Goal: Task Accomplishment & Management: Complete application form

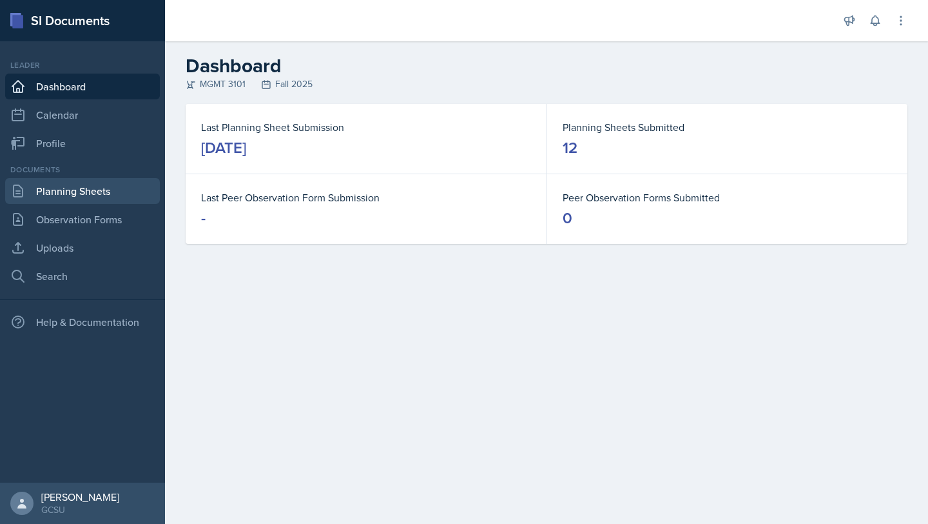
click at [65, 190] on link "Planning Sheets" at bounding box center [82, 191] width 155 height 26
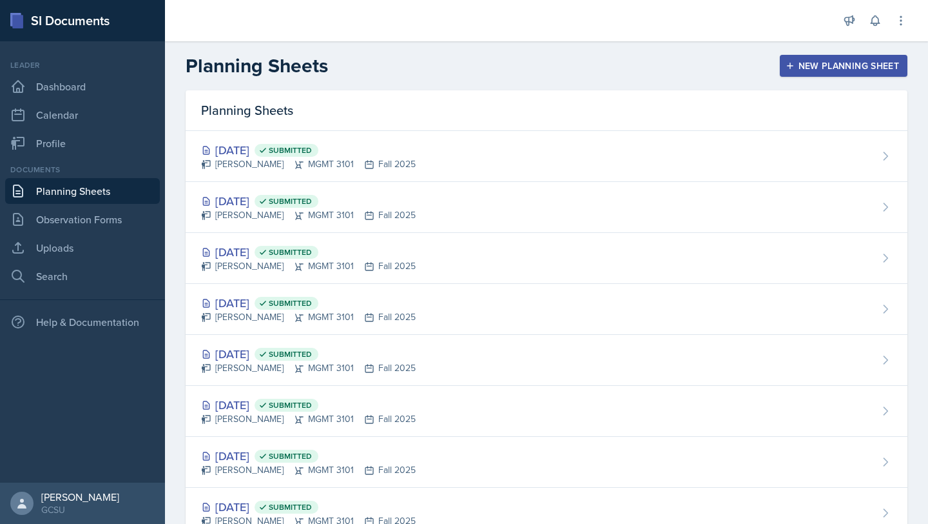
click at [836, 66] on div "New Planning Sheet" at bounding box center [843, 66] width 111 height 10
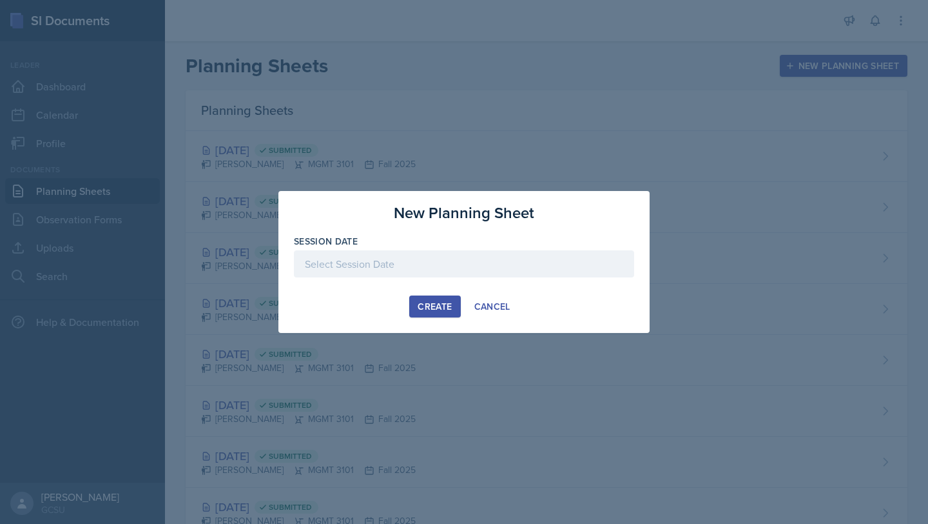
click at [493, 267] on div at bounding box center [464, 263] width 340 height 27
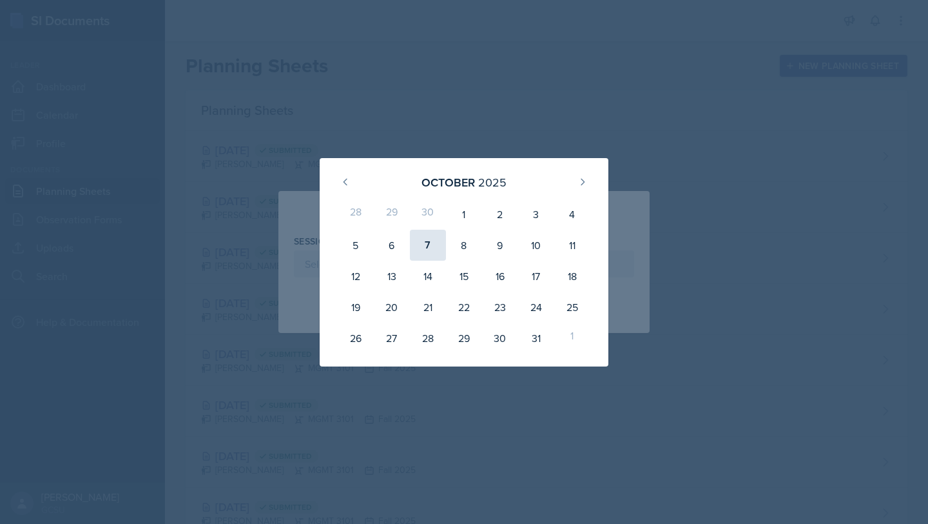
click at [429, 255] on div "7" at bounding box center [428, 245] width 36 height 31
type input "[DATE]"
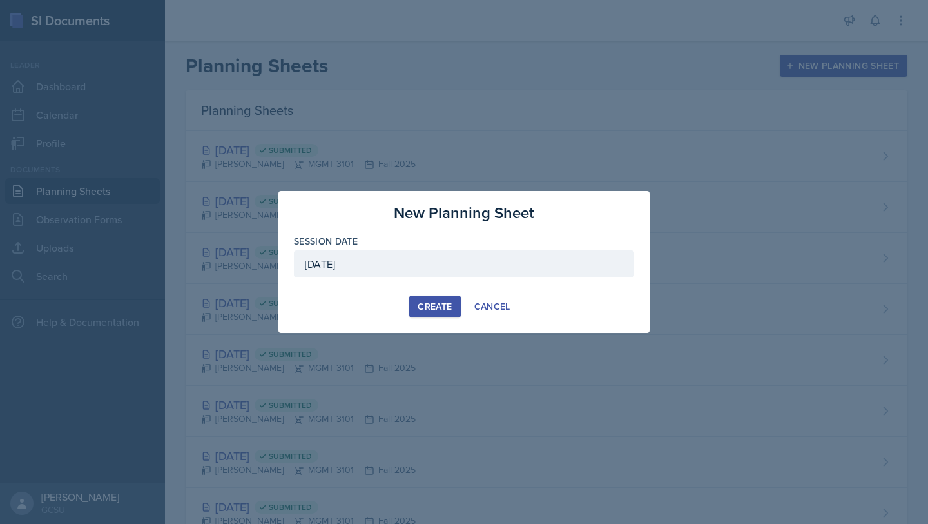
click at [444, 305] on div "Create" at bounding box center [435, 306] width 34 height 10
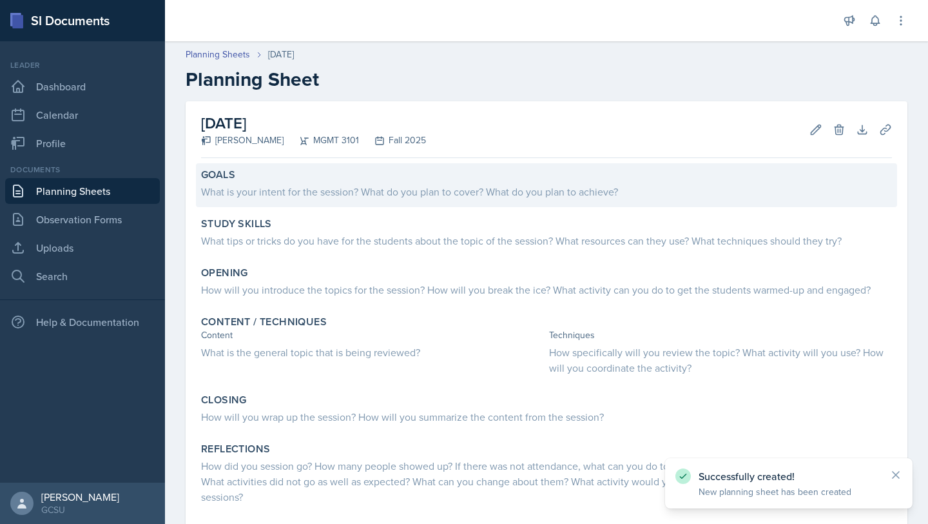
click at [323, 197] on div "What is your intent for the session? What do you plan to cover? What do you pla…" at bounding box center [546, 191] width 691 height 15
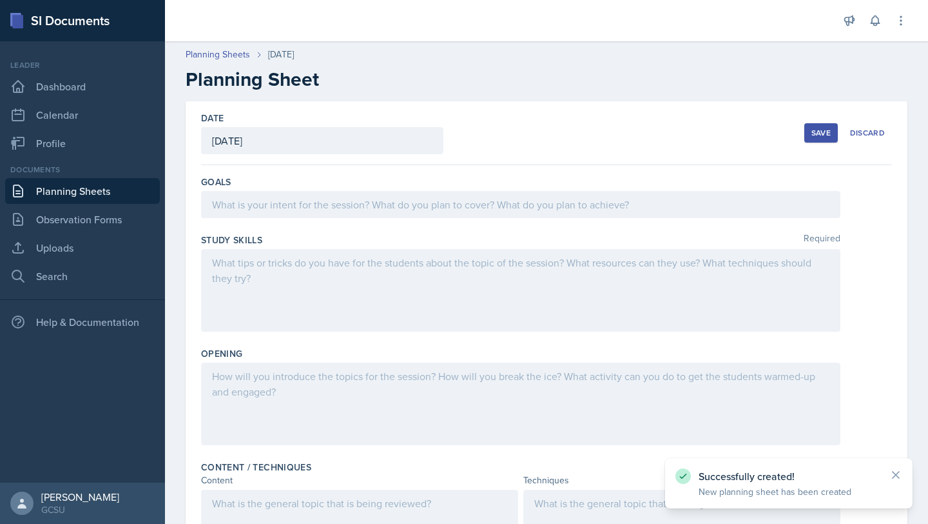
click at [297, 204] on div at bounding box center [521, 204] width 640 height 27
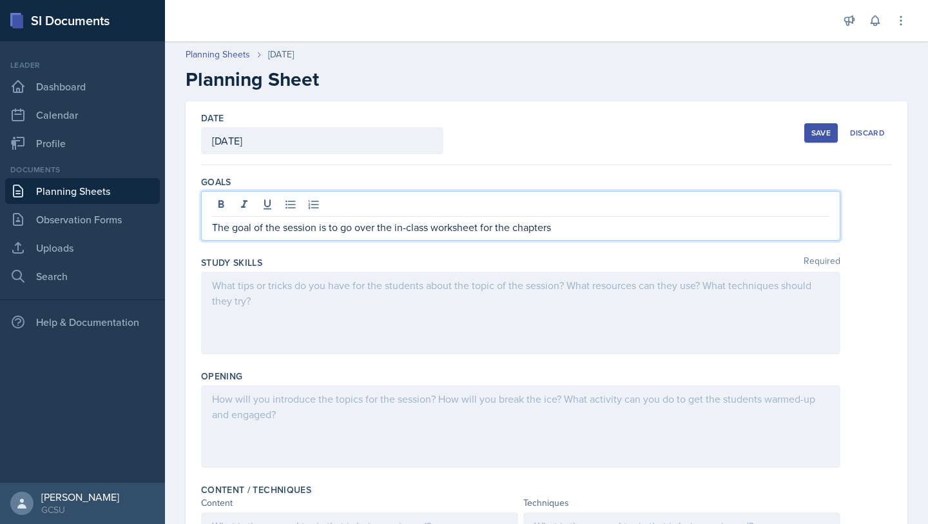
click at [572, 225] on p "The goal of the session is to go over the in-class worksheet for the chapters" at bounding box center [521, 226] width 618 height 15
click at [506, 219] on p "The goal of the session is to go over the in-class worksheet for the chapter" at bounding box center [521, 226] width 618 height 15
click at [505, 222] on p "The goal of the session is to go over the in-class worksheet for the chapter" at bounding box center [521, 226] width 618 height 15
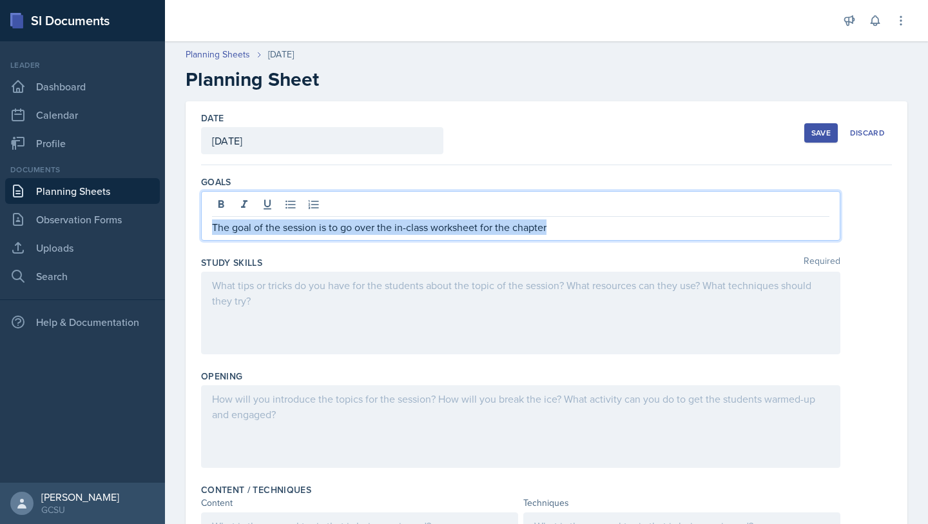
click at [505, 222] on p "The goal of the session is to go over the in-class worksheet for the chapter" at bounding box center [521, 226] width 618 height 15
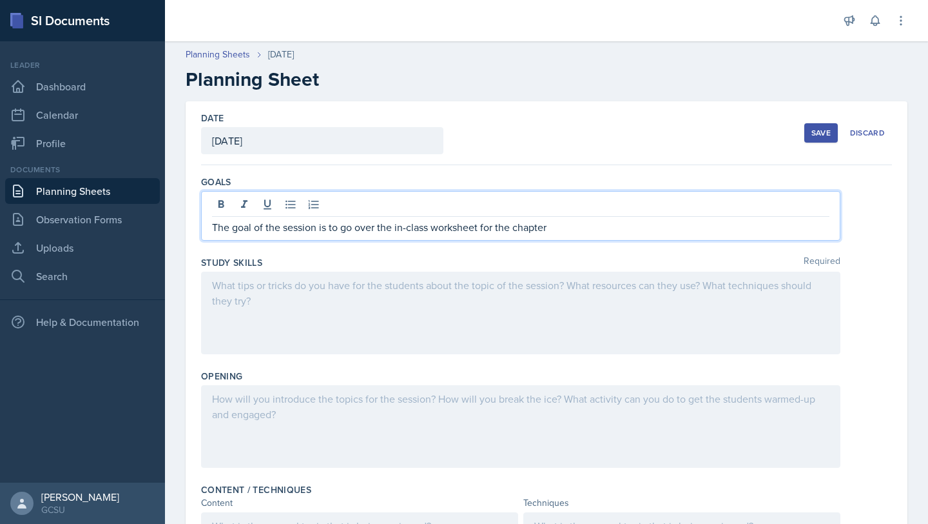
click at [504, 229] on p "The goal of the session is to go over the in-class worksheet for the chapter" at bounding box center [521, 226] width 618 height 15
click at [504, 230] on p "The goal of the session is to go over the in-class worksheet for the chapter" at bounding box center [521, 226] width 618 height 15
click at [542, 228] on p "The goal of the session is to go over the in-class worksheet for chapter" at bounding box center [521, 226] width 618 height 15
click at [553, 238] on div "The goal of the session is to go over the in-class worksheet for Chapter 10." at bounding box center [521, 216] width 640 height 50
click at [553, 225] on p "The goal of the session is to go over the in-class worksheet for Chapter 10." at bounding box center [521, 226] width 618 height 15
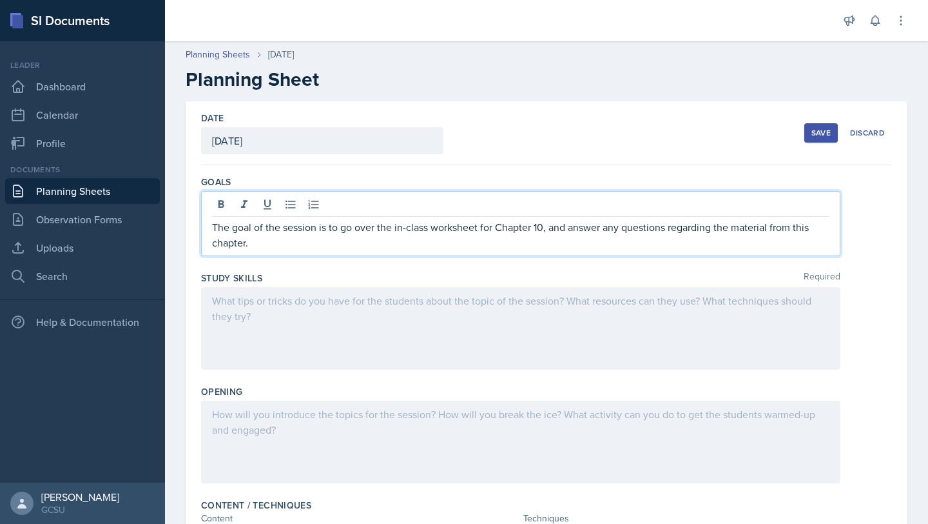
click at [453, 336] on div at bounding box center [521, 328] width 640 height 83
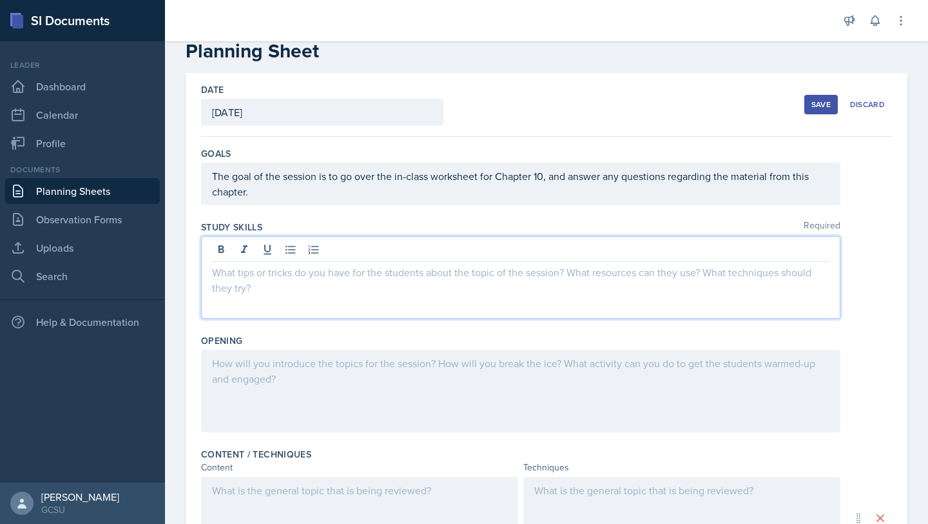
scroll to position [29, 0]
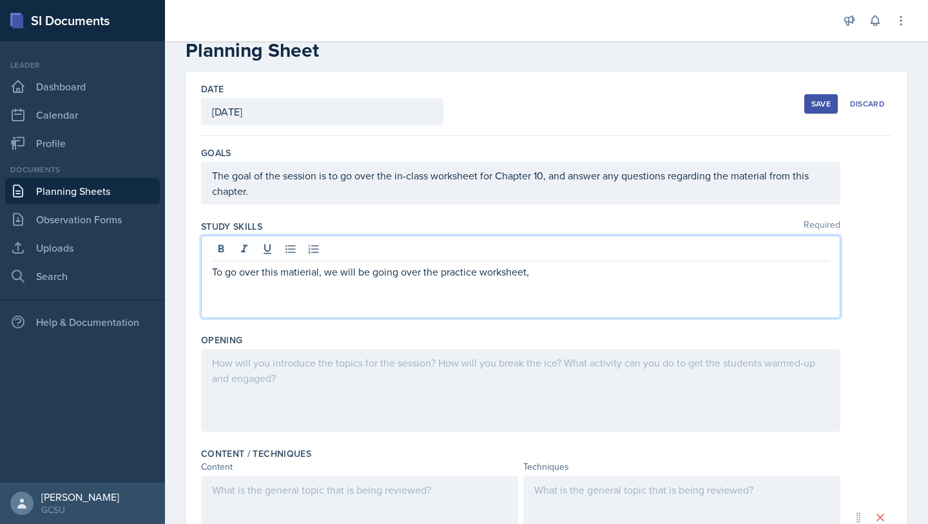
click at [310, 275] on p "To go over this matierial, we will be going over the practice worksheet," at bounding box center [521, 271] width 618 height 15
click at [302, 274] on p "To go over this matierial, we will be going over the practice worksheet," at bounding box center [521, 271] width 618 height 15
click at [571, 268] on p "To go over this material, we will be going over the practice worksheet," at bounding box center [521, 271] width 618 height 15
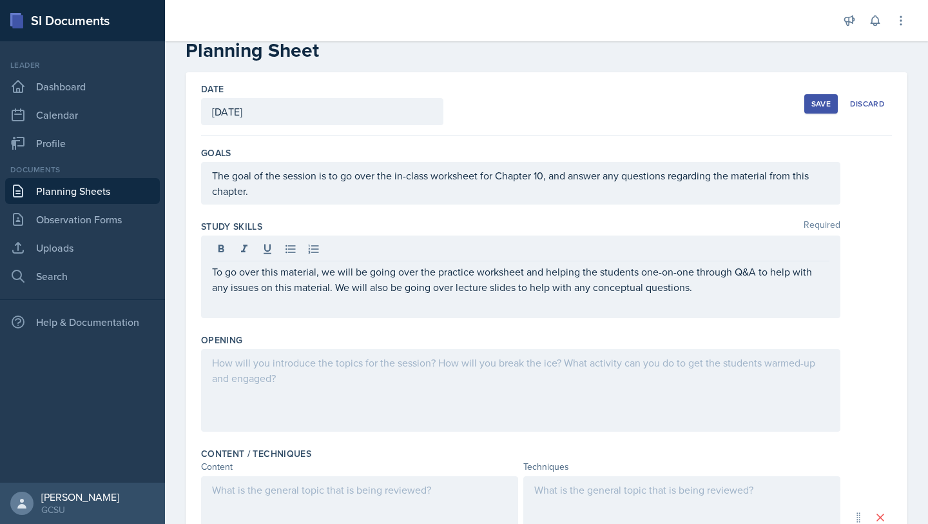
click at [507, 413] on div at bounding box center [521, 390] width 640 height 83
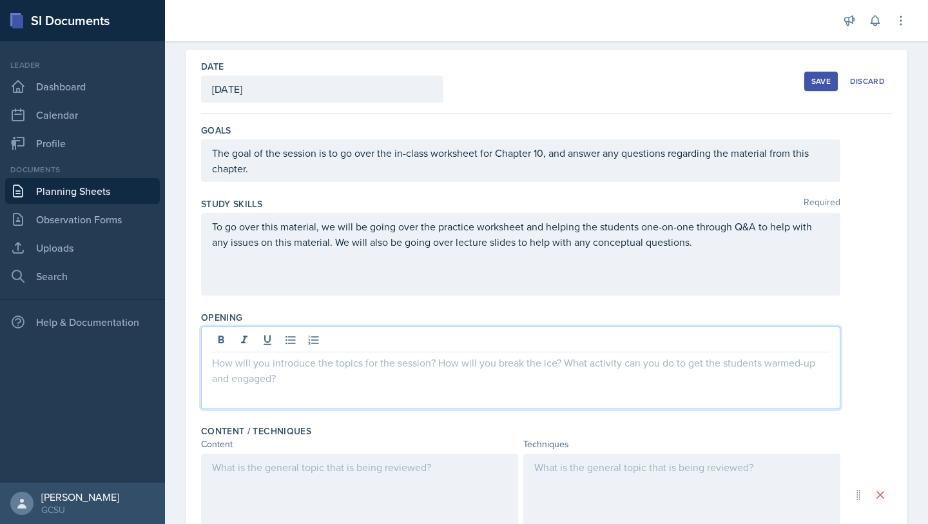
scroll to position [102, 0]
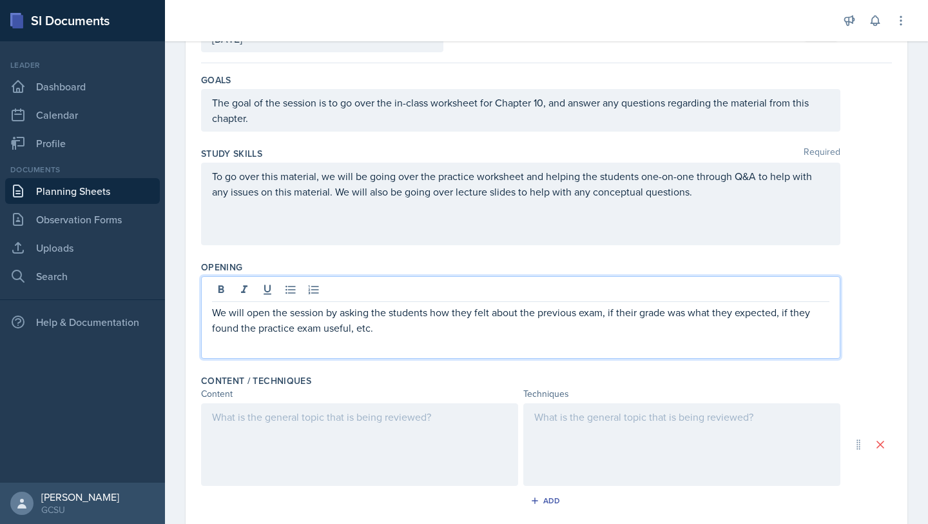
click at [407, 474] on div at bounding box center [359, 444] width 317 height 83
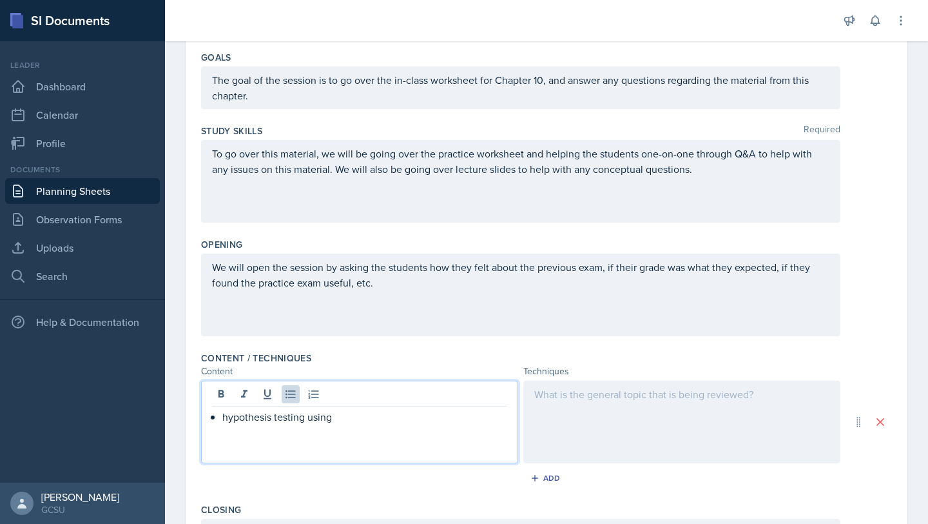
click at [328, 421] on p "hypothesis testing using" at bounding box center [364, 416] width 285 height 15
click at [328, 420] on p "hypothesis testing using" at bounding box center [364, 416] width 285 height 15
click at [592, 398] on div at bounding box center [682, 421] width 317 height 83
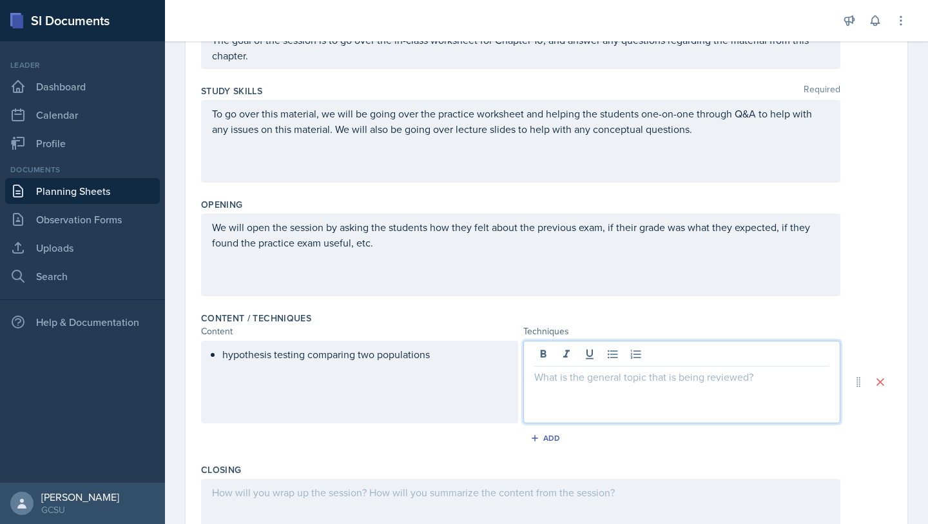
scroll to position [173, 0]
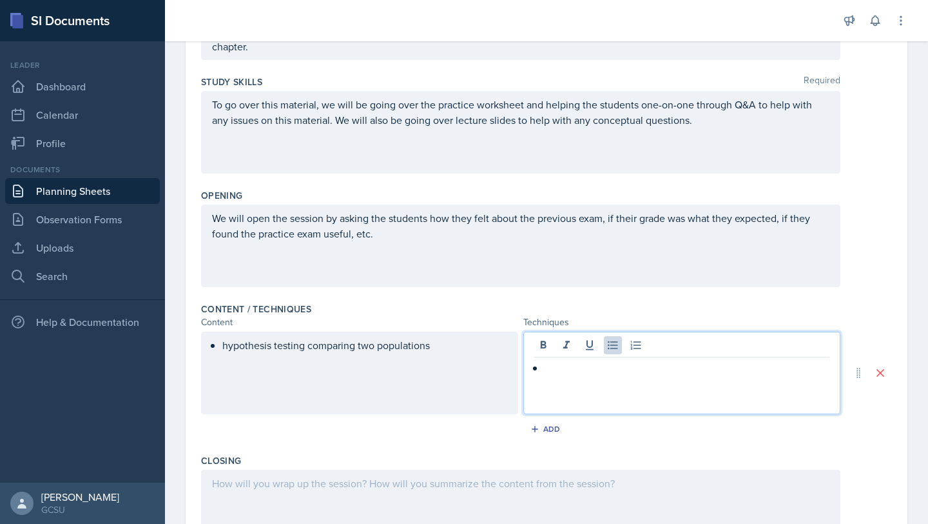
click at [710, 129] on div "To go over this material, we will be going over the practice worksheet and help…" at bounding box center [521, 132] width 640 height 83
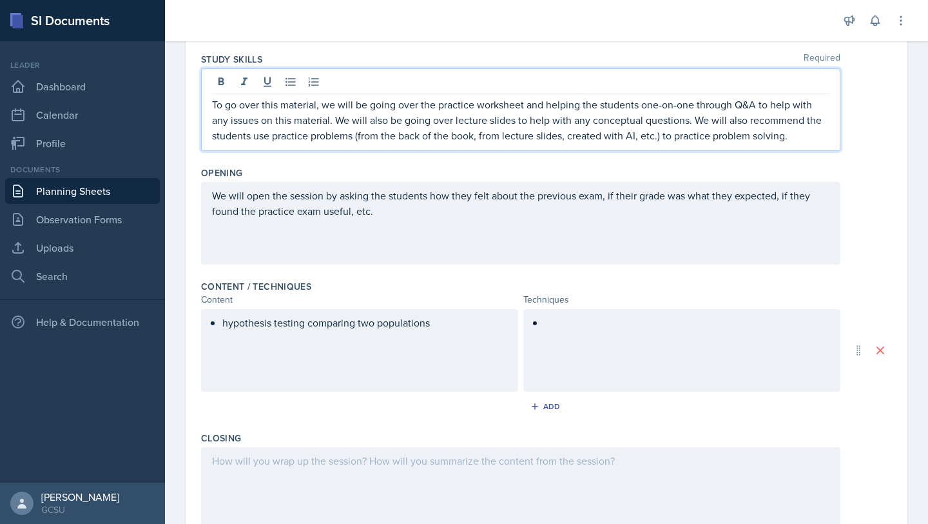
click at [785, 135] on p "To go over this material, we will be going over the practice worksheet and help…" at bounding box center [521, 120] width 618 height 46
click at [757, 137] on p "To go over this material, we will be going over the practice worksheet and help…" at bounding box center [521, 120] width 618 height 46
click at [791, 137] on p "To go over this material, we will be going over the practice worksheet and help…" at bounding box center [521, 120] width 618 height 46
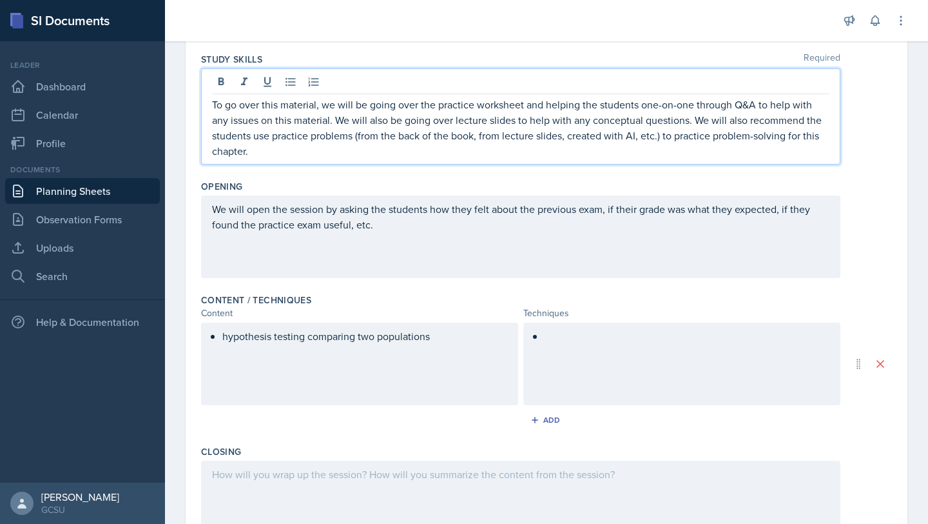
click at [658, 345] on div at bounding box center [682, 363] width 317 height 83
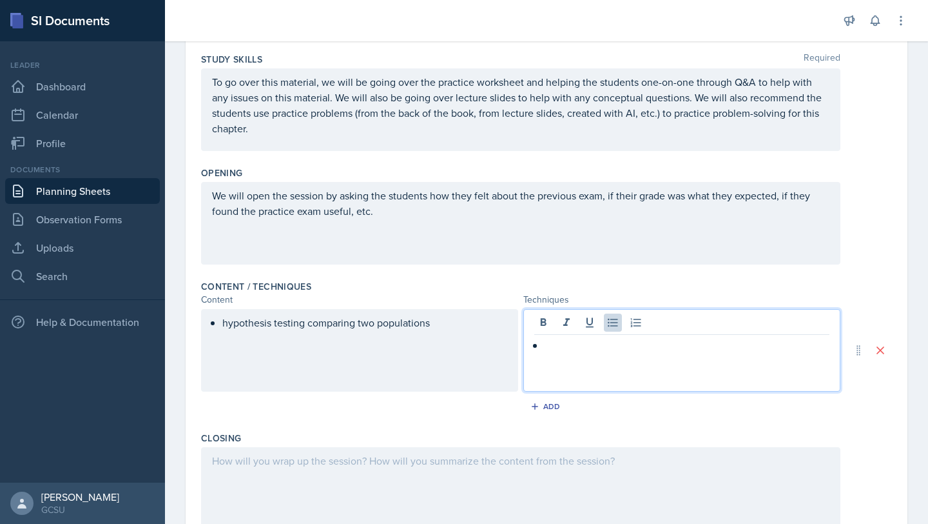
scroll to position [219, 0]
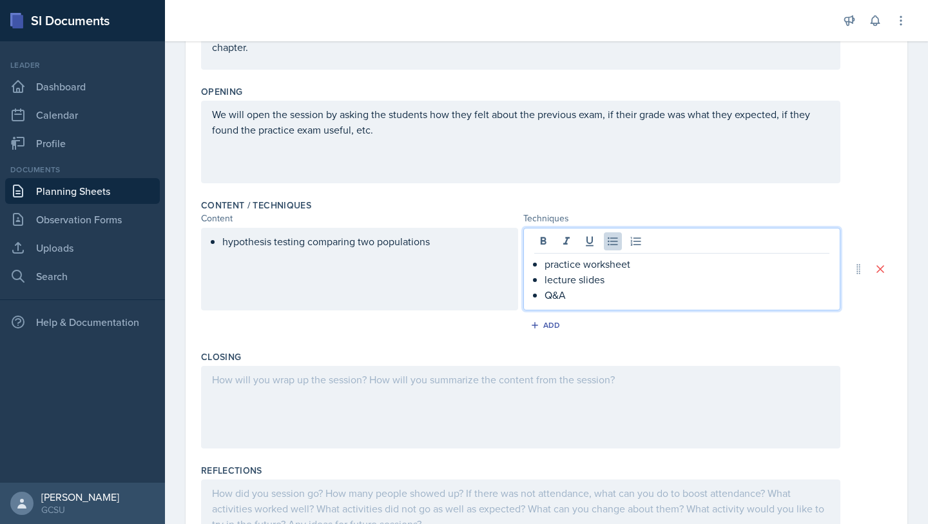
click at [539, 415] on div at bounding box center [521, 407] width 640 height 83
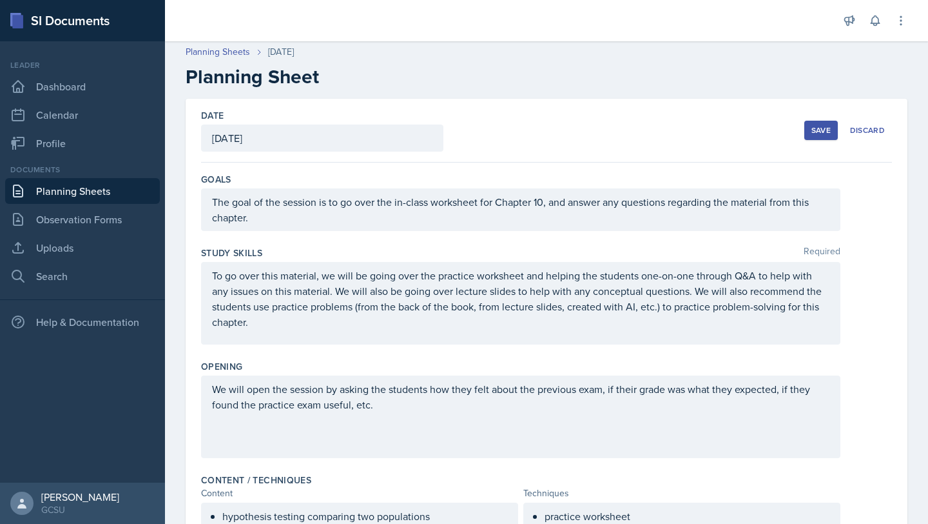
scroll to position [0, 0]
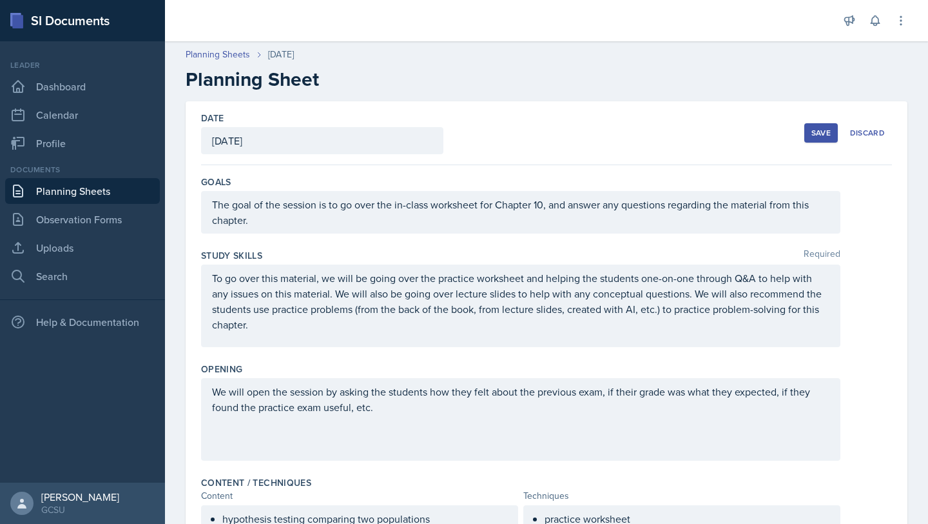
click at [825, 122] on div "Save Discard" at bounding box center [849, 133] width 88 height 30
click at [823, 128] on div "Save" at bounding box center [821, 133] width 19 height 10
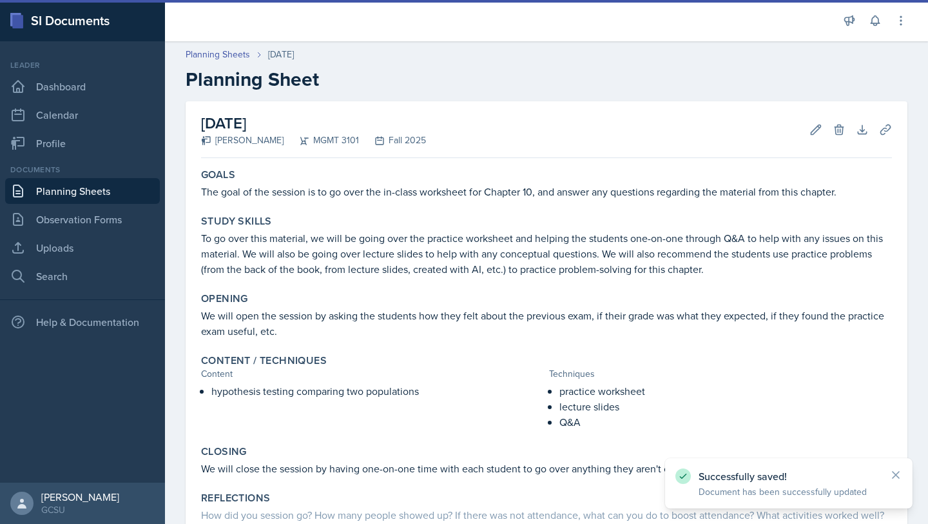
scroll to position [121, 0]
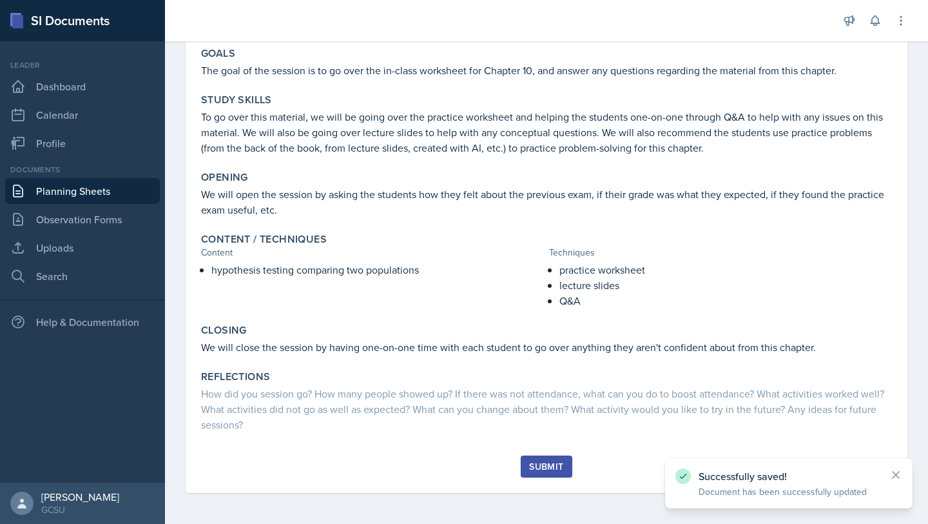
click at [540, 463] on div "Submit" at bounding box center [546, 466] width 34 height 10
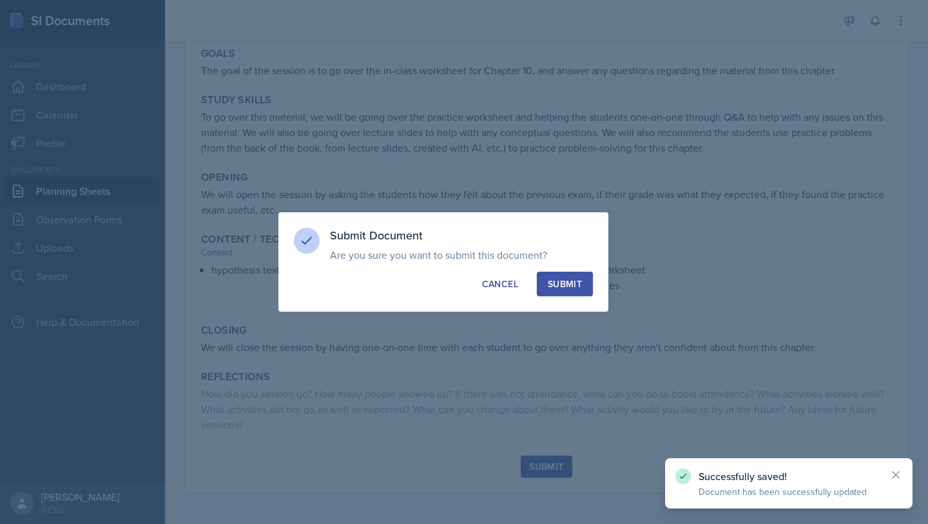
click at [587, 278] on button "Submit" at bounding box center [565, 283] width 56 height 24
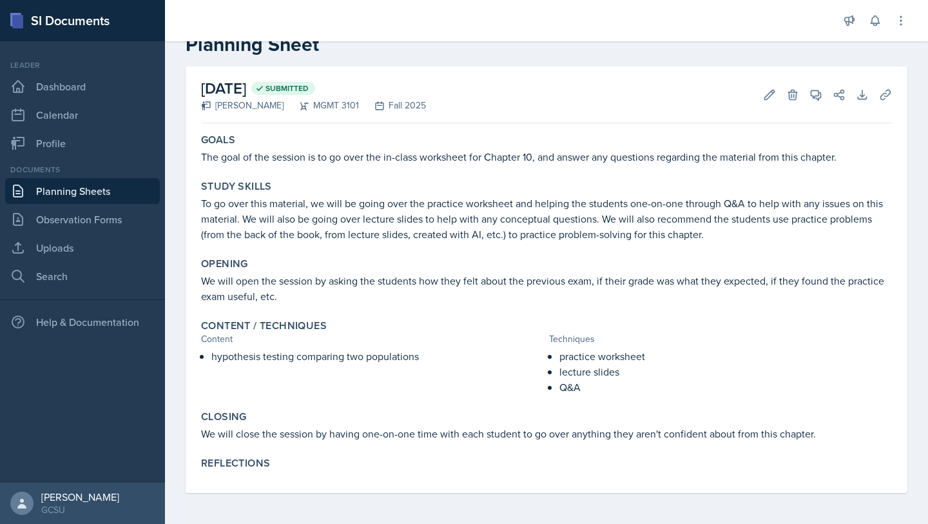
scroll to position [0, 0]
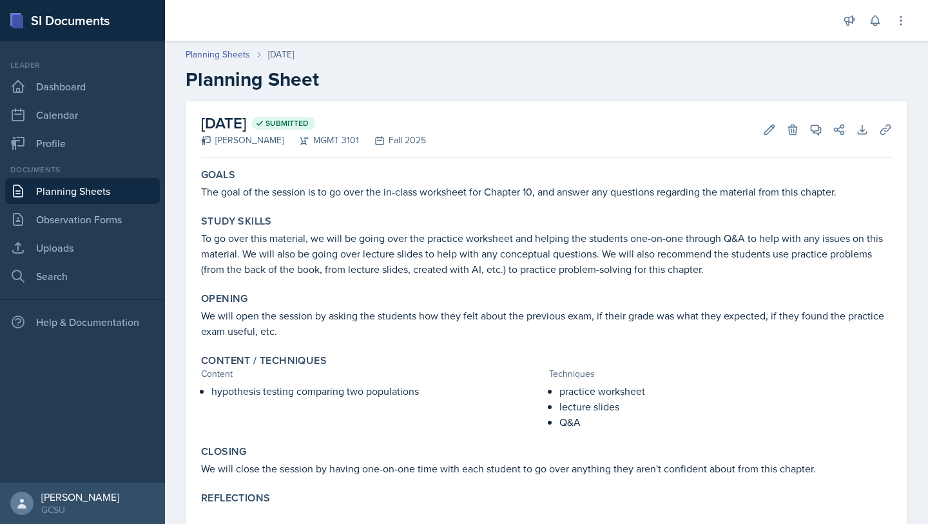
click at [66, 186] on link "Planning Sheets" at bounding box center [82, 191] width 155 height 26
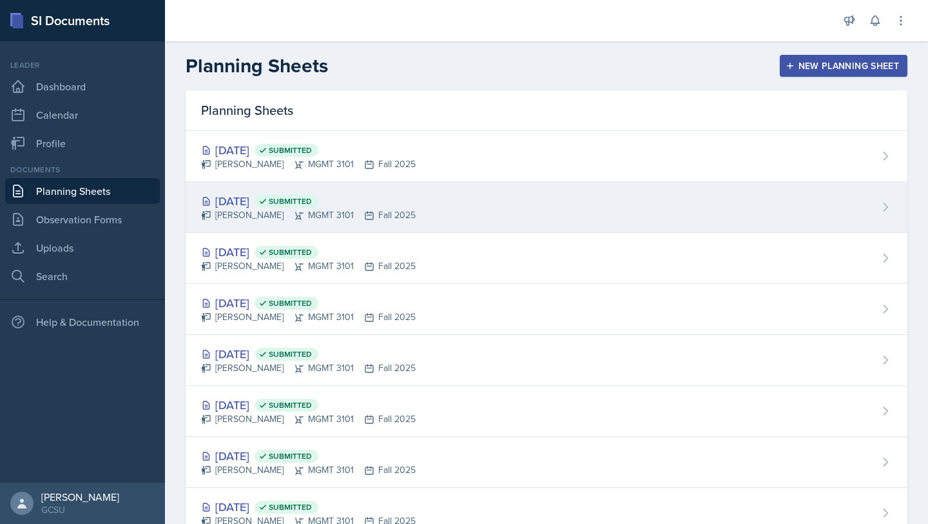
click at [415, 203] on div "[DATE] Submitted [PERSON_NAME] MGMT 3101 Fall 2025" at bounding box center [547, 207] width 722 height 51
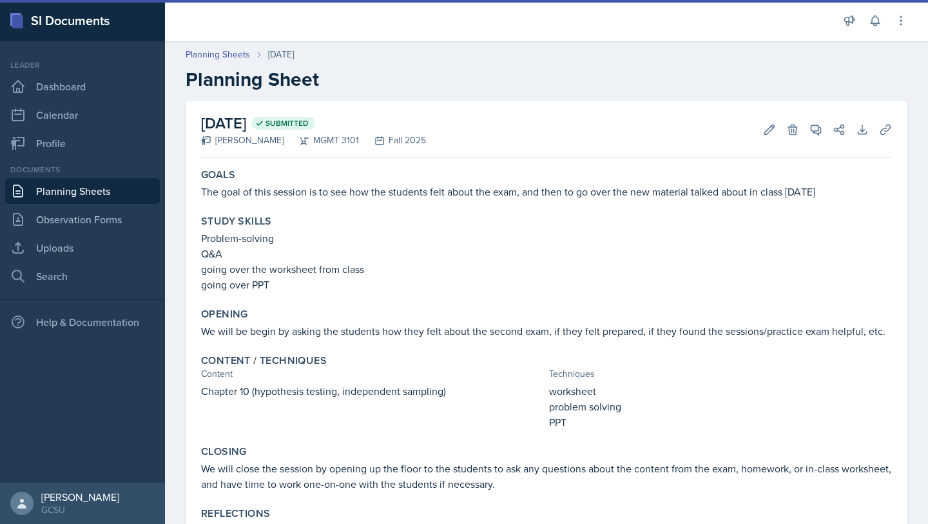
scroll to position [50, 0]
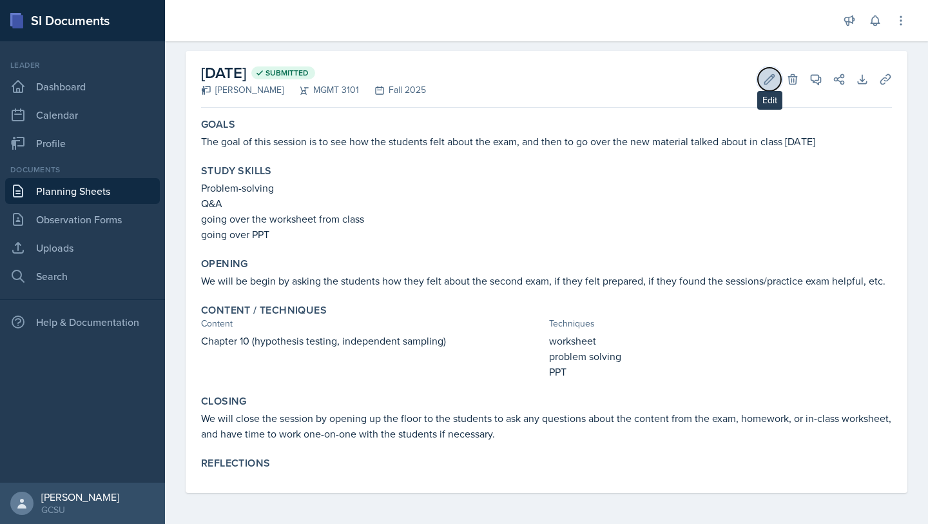
click at [768, 74] on icon at bounding box center [769, 79] width 13 height 13
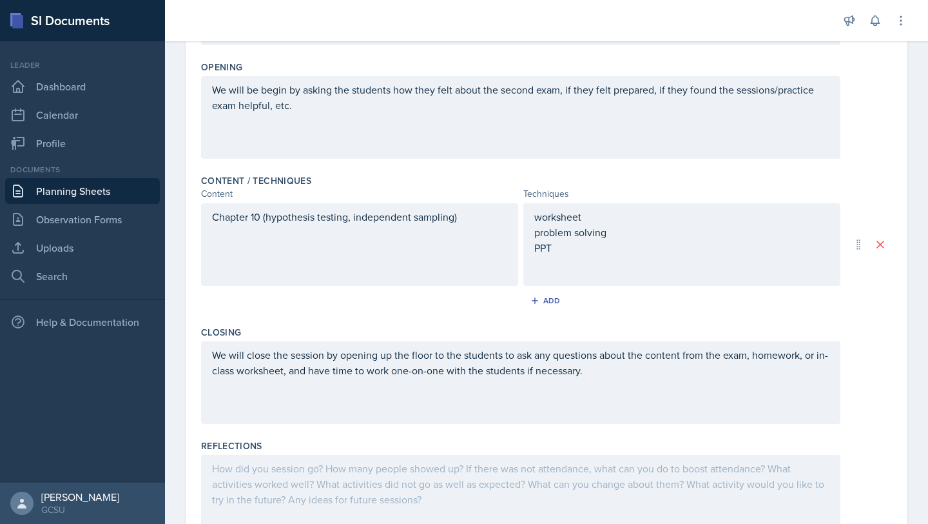
scroll to position [351, 0]
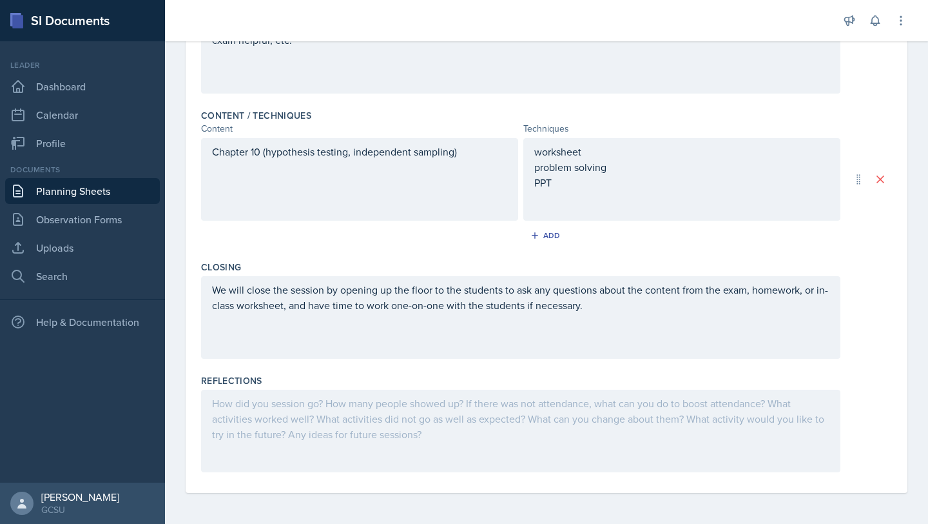
click at [425, 426] on div at bounding box center [521, 430] width 640 height 83
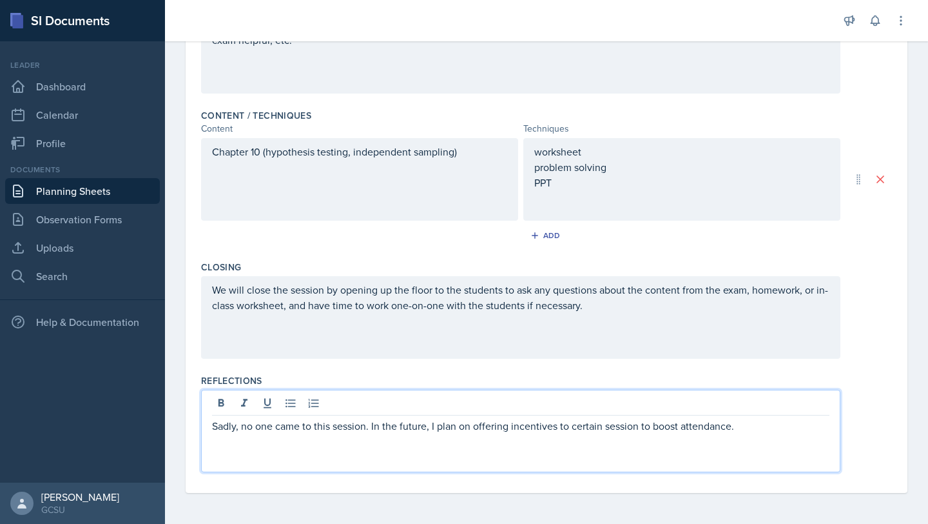
scroll to position [0, 0]
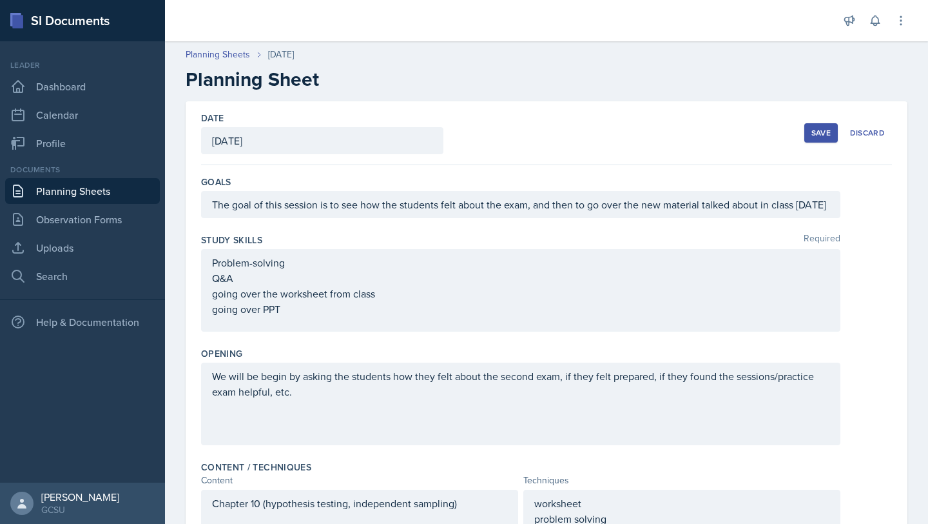
click at [818, 129] on div "Save" at bounding box center [821, 133] width 19 height 10
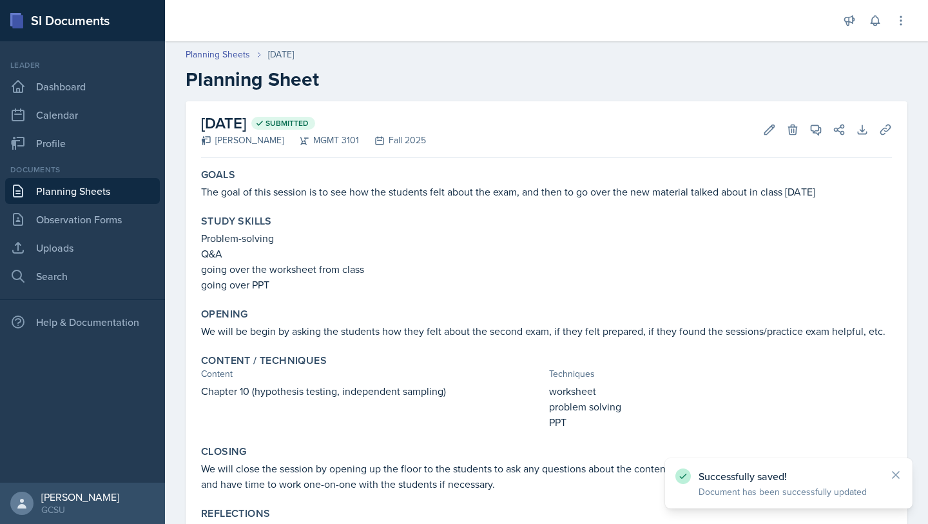
click at [90, 189] on link "Planning Sheets" at bounding box center [82, 191] width 155 height 26
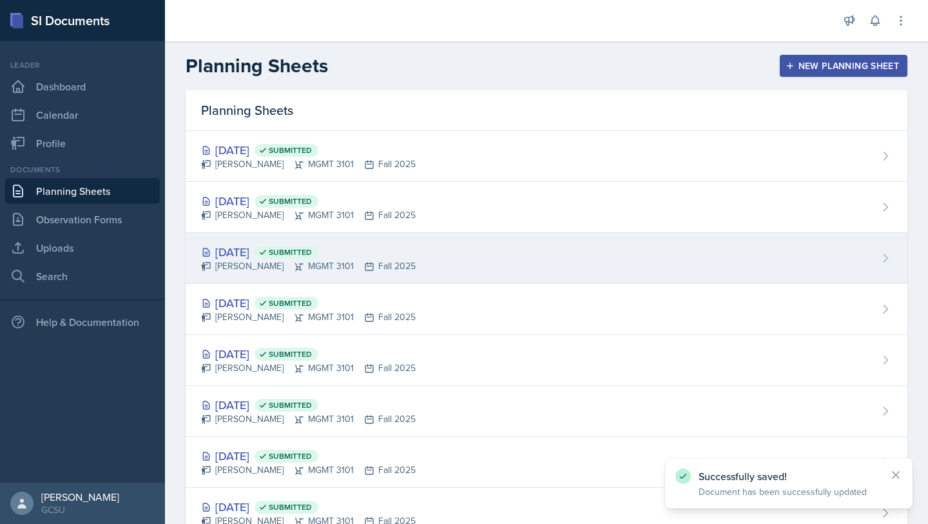
click at [250, 251] on div "[DATE] Submitted" at bounding box center [308, 251] width 215 height 17
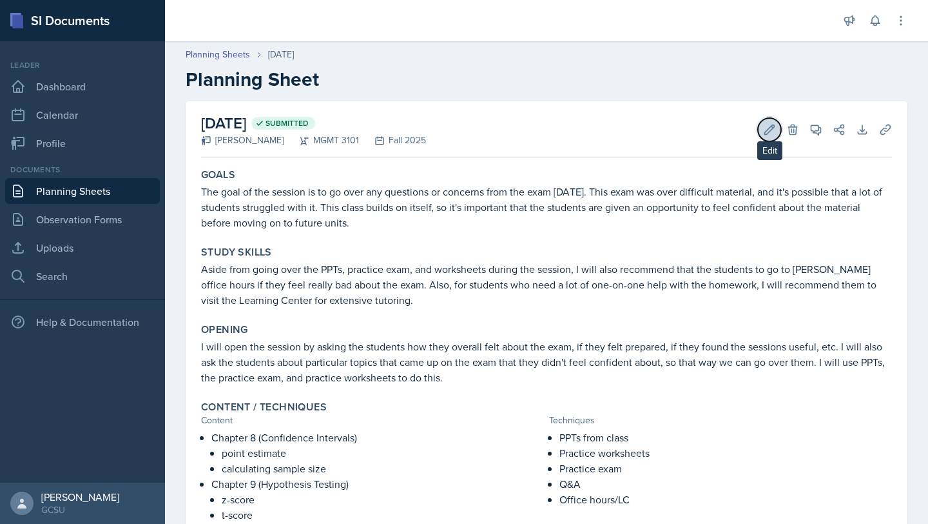
click at [770, 132] on icon at bounding box center [769, 129] width 13 height 13
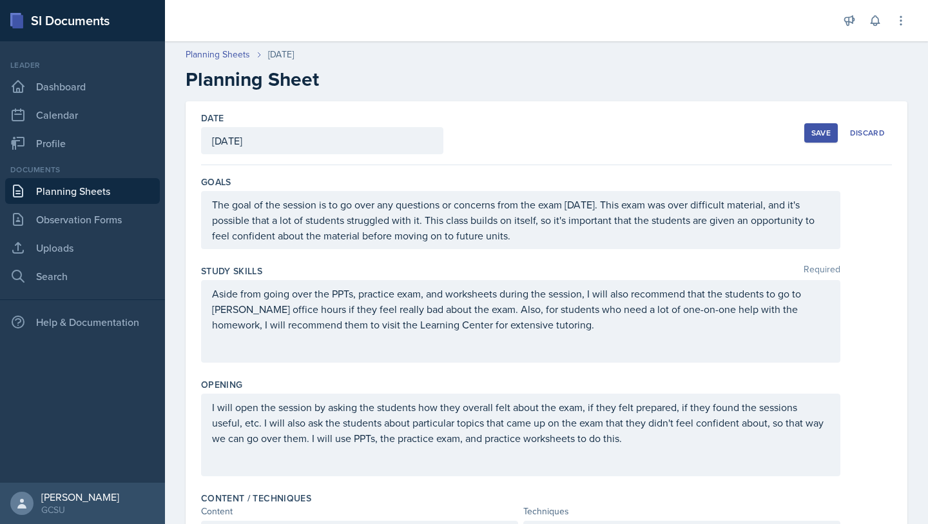
scroll to position [404, 0]
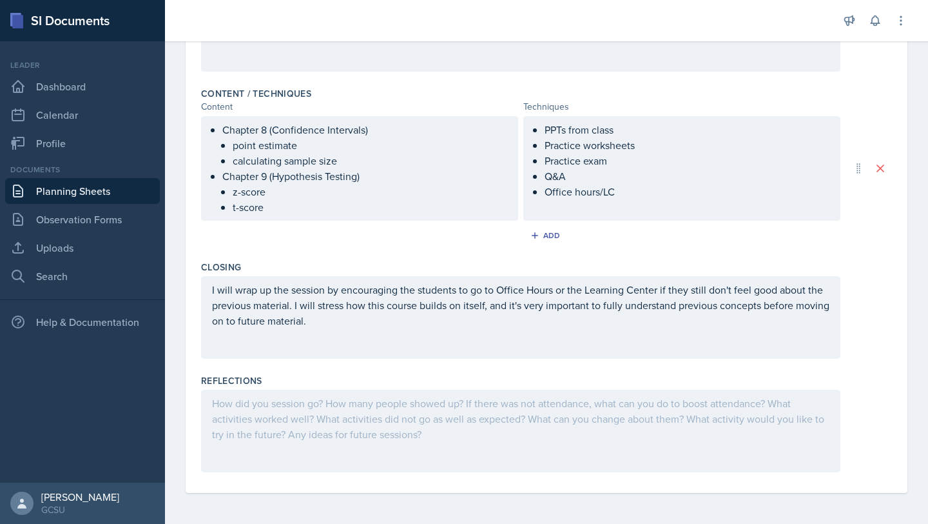
click at [275, 440] on div at bounding box center [521, 430] width 640 height 83
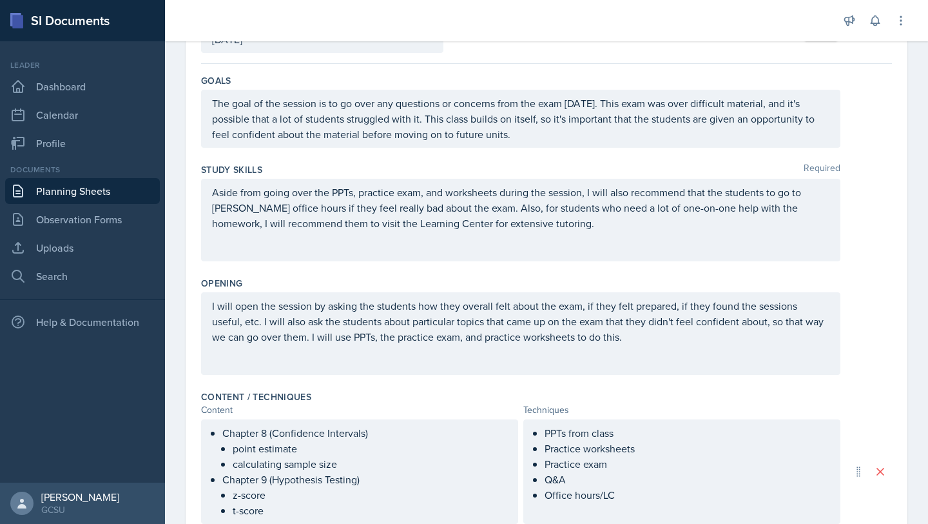
scroll to position [0, 0]
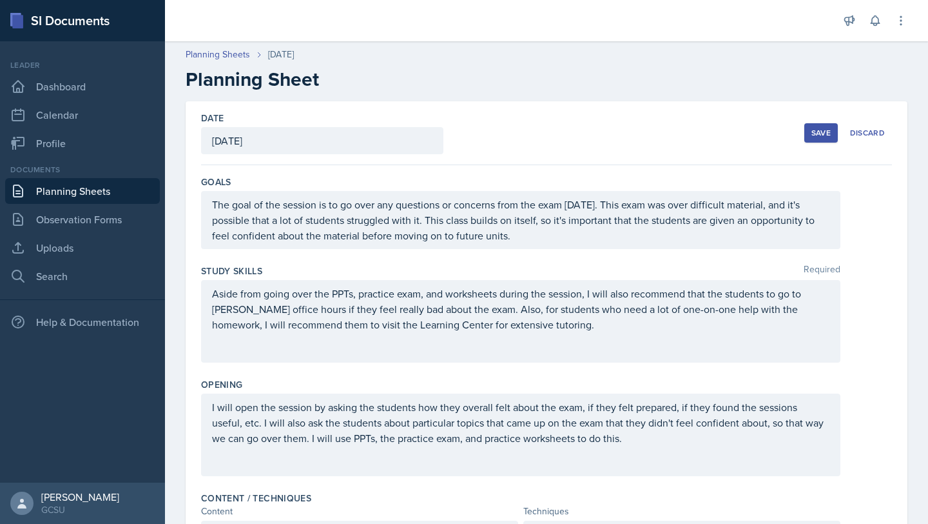
click at [826, 134] on div "Save" at bounding box center [821, 133] width 19 height 10
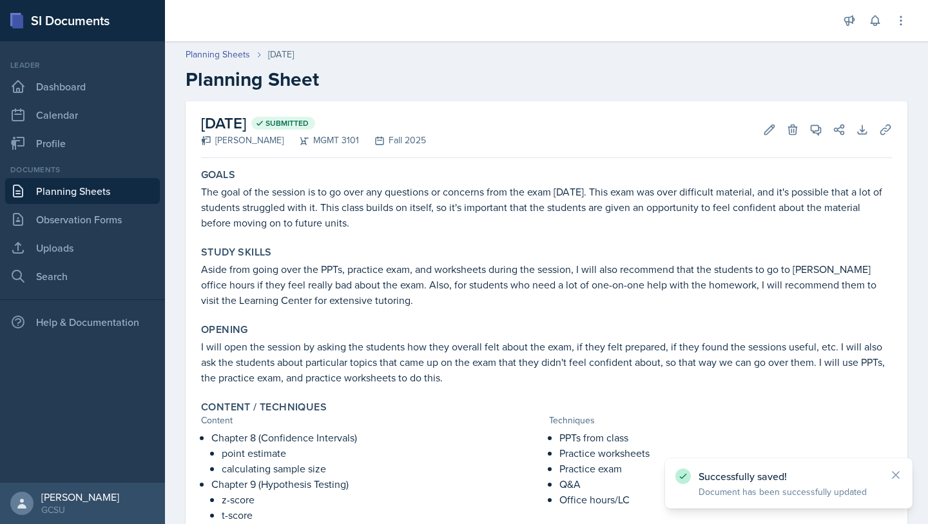
click at [79, 192] on link "Planning Sheets" at bounding box center [82, 191] width 155 height 26
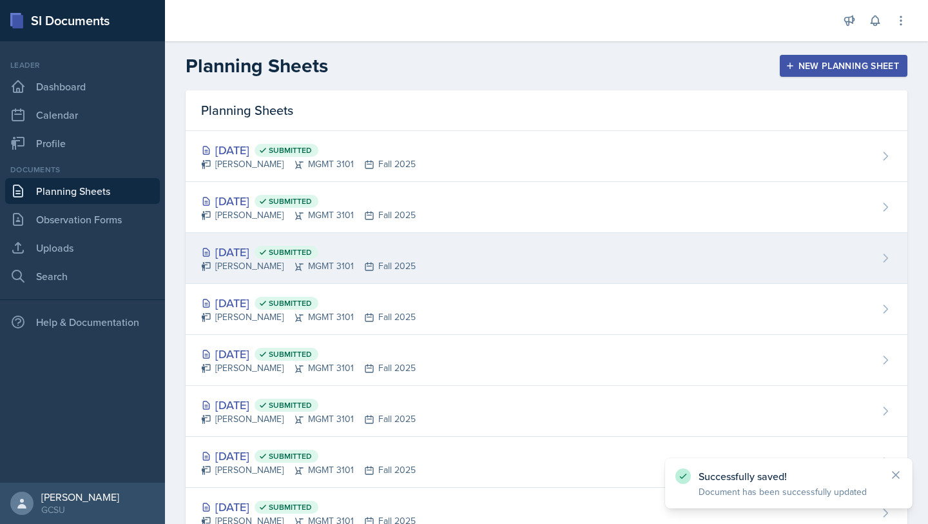
scroll to position [20, 0]
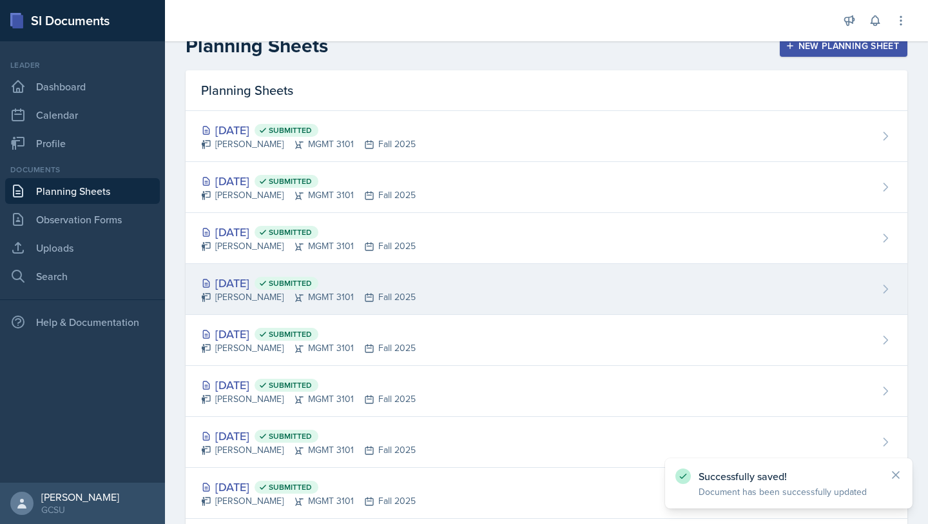
click at [366, 294] on icon at bounding box center [370, 297] width 8 height 8
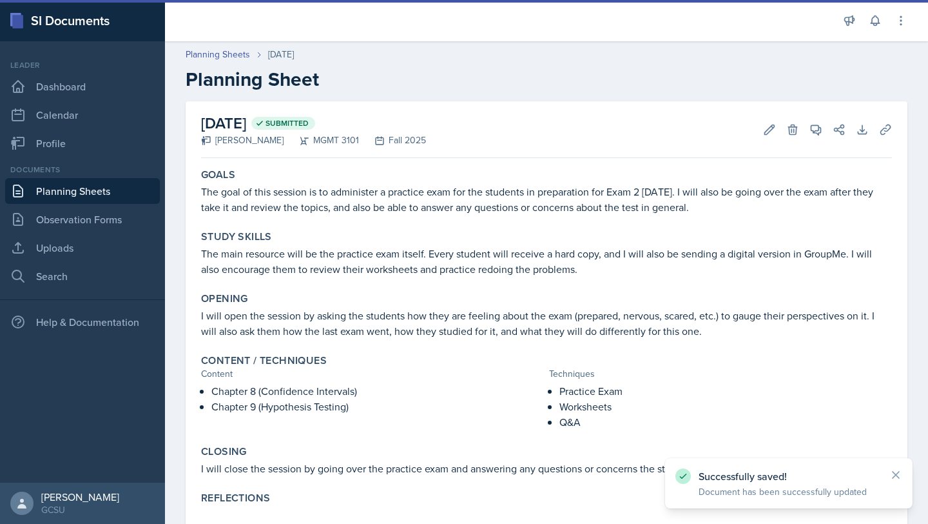
scroll to position [35, 0]
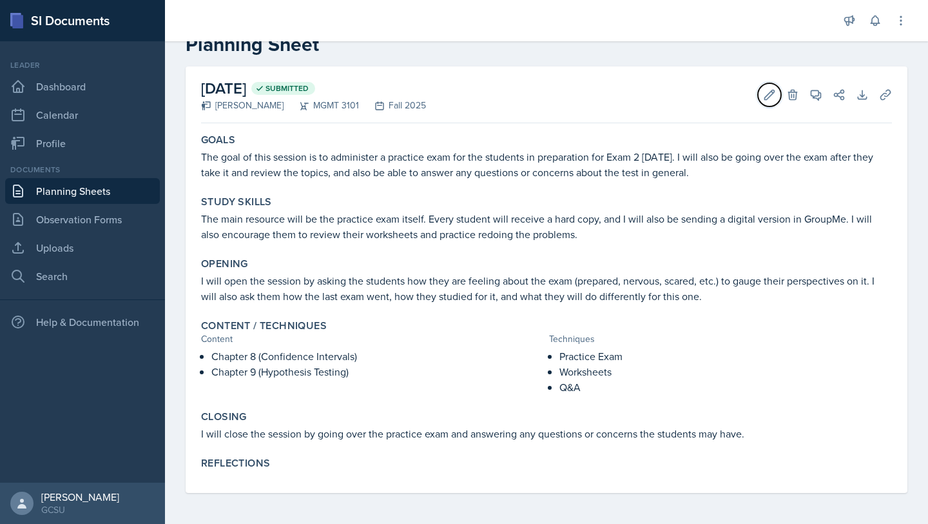
click at [769, 101] on button "Edit" at bounding box center [769, 94] width 23 height 23
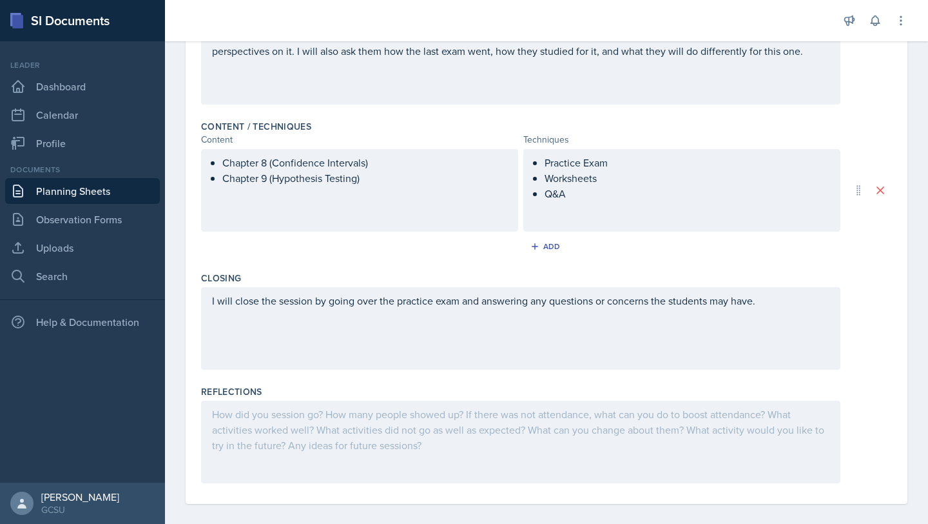
scroll to position [367, 0]
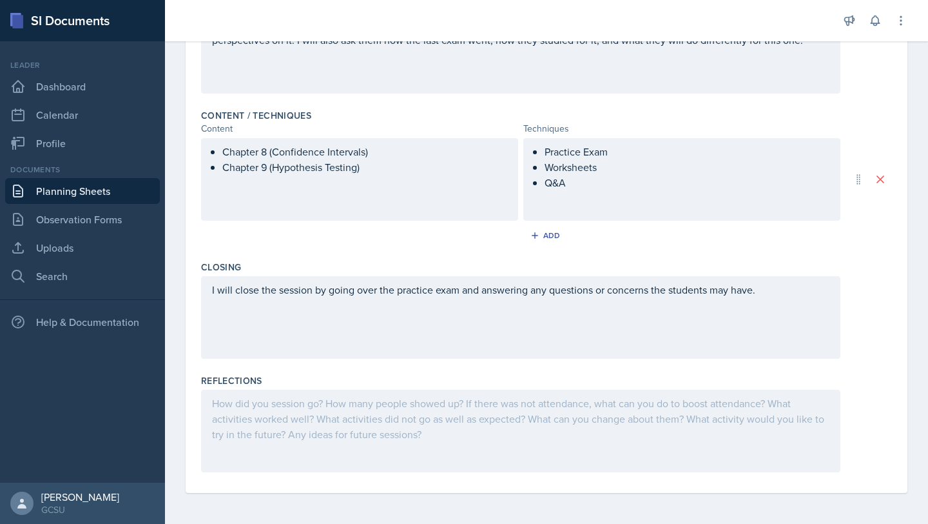
click at [329, 412] on div at bounding box center [521, 430] width 640 height 83
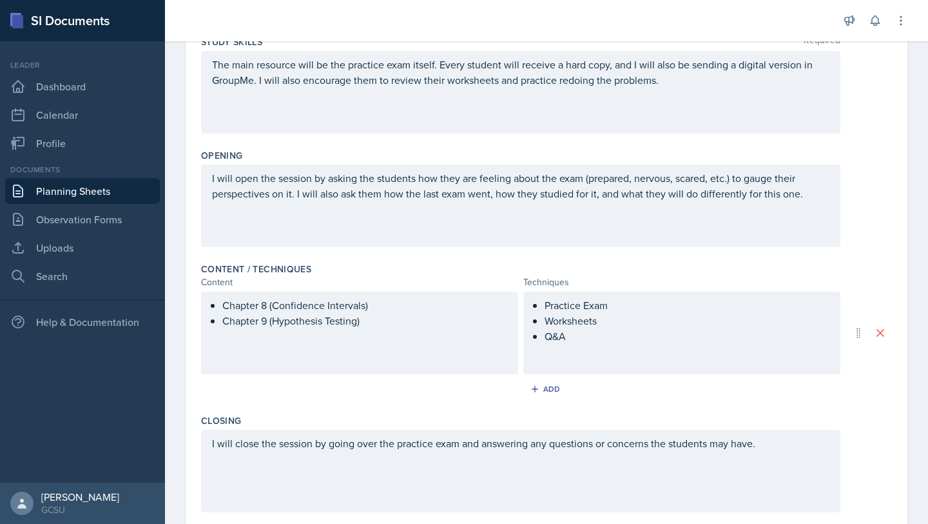
scroll to position [0, 0]
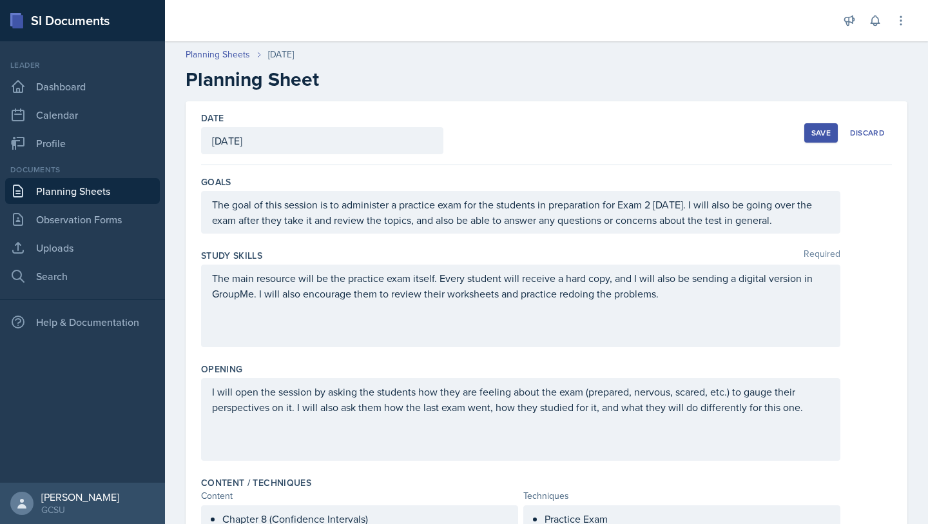
click at [817, 133] on div "Save" at bounding box center [821, 133] width 19 height 10
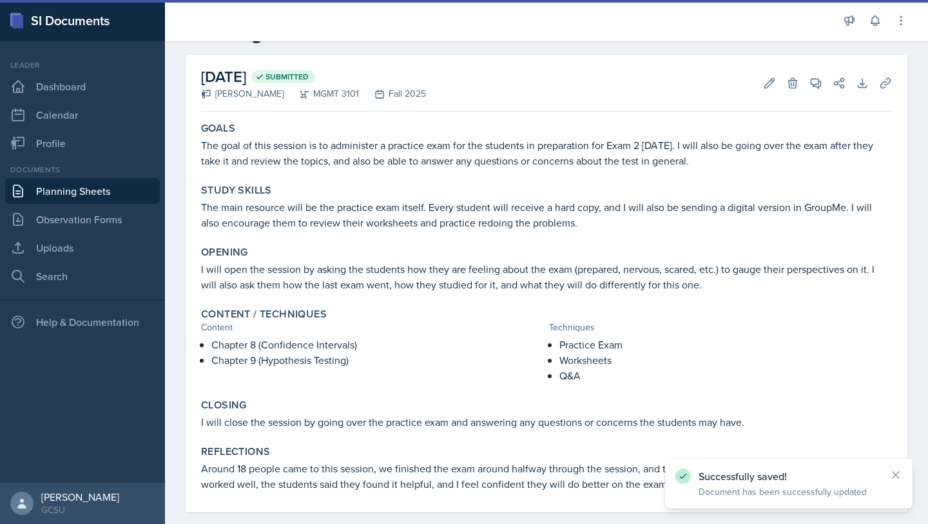
scroll to position [66, 0]
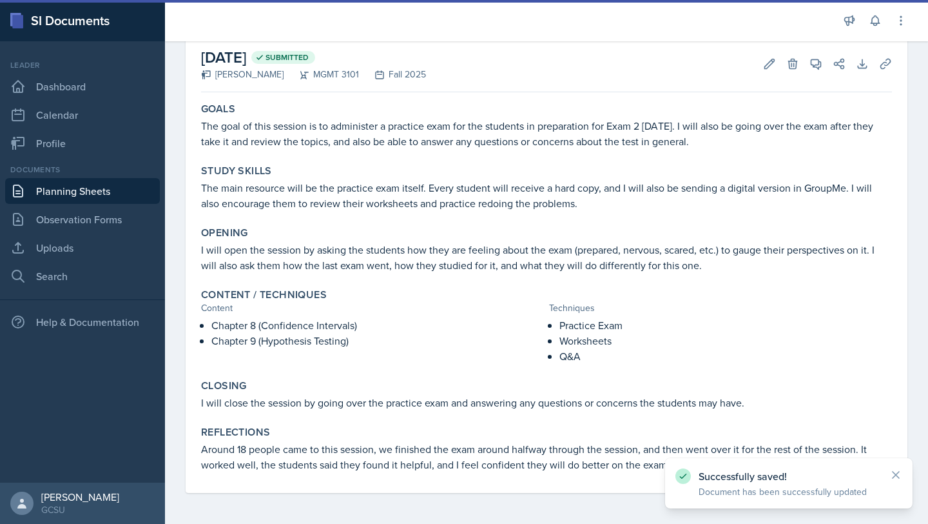
click at [66, 195] on link "Planning Sheets" at bounding box center [82, 191] width 155 height 26
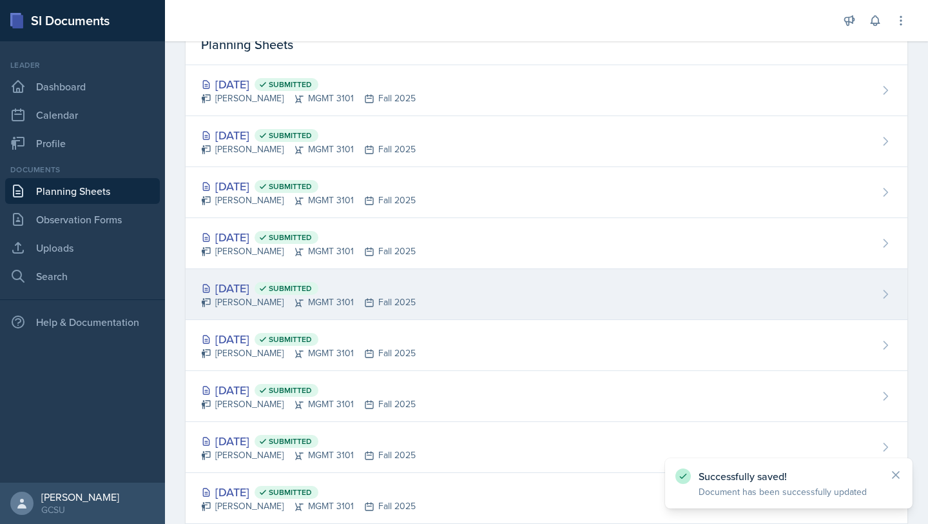
scroll to position [112, 0]
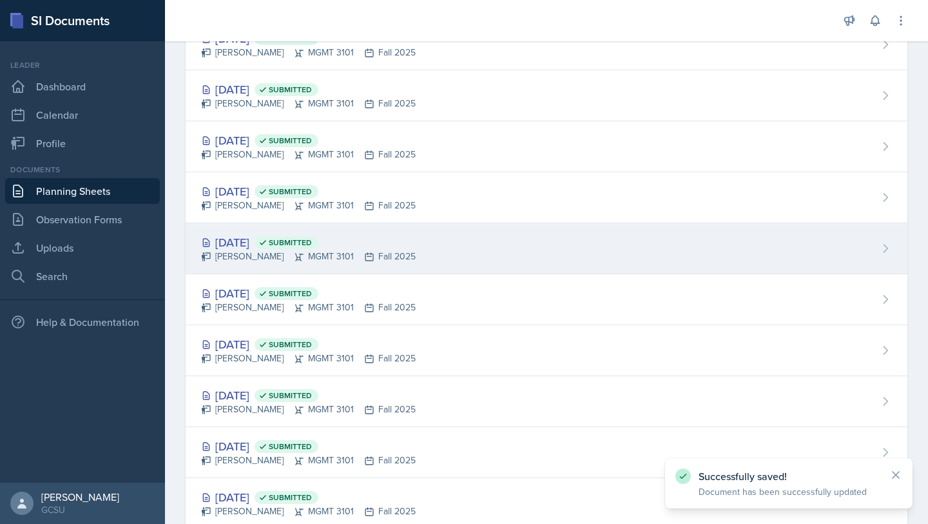
click at [253, 238] on div "[DATE] Submitted" at bounding box center [308, 241] width 215 height 17
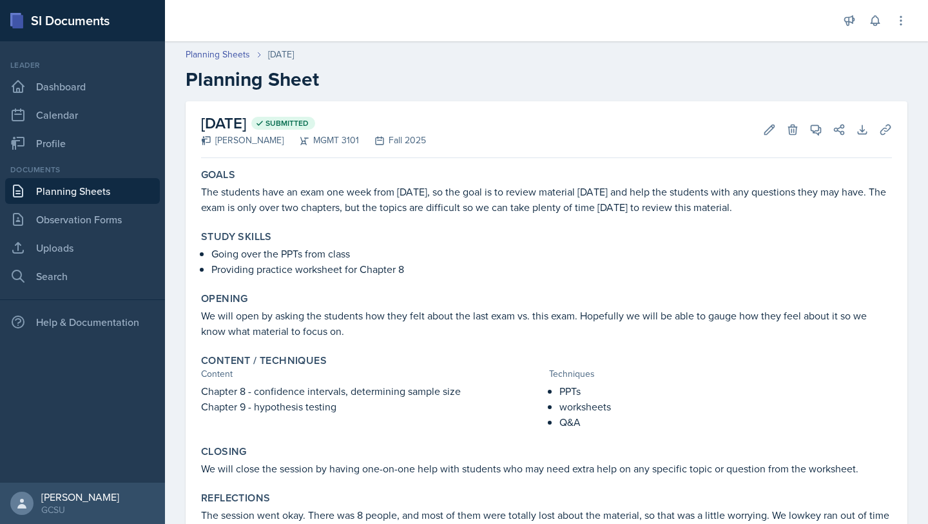
click at [78, 193] on link "Planning Sheets" at bounding box center [82, 191] width 155 height 26
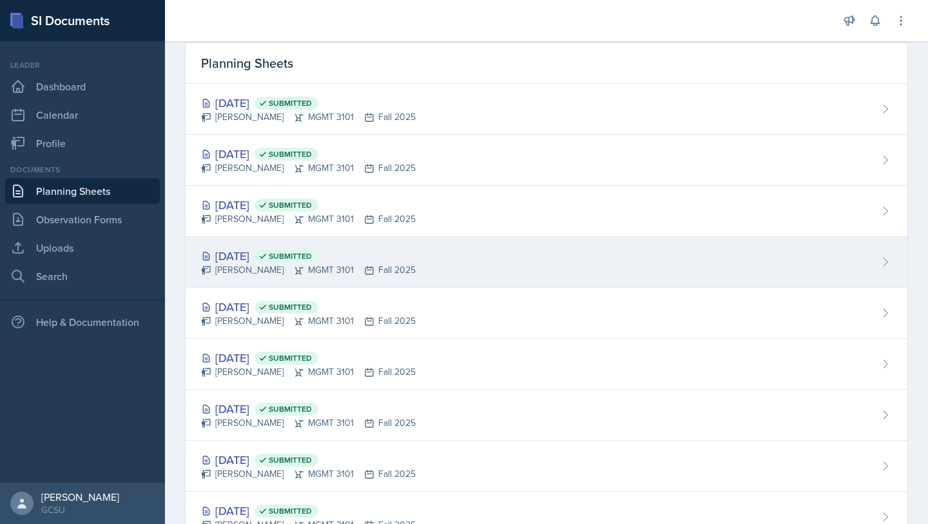
scroll to position [48, 0]
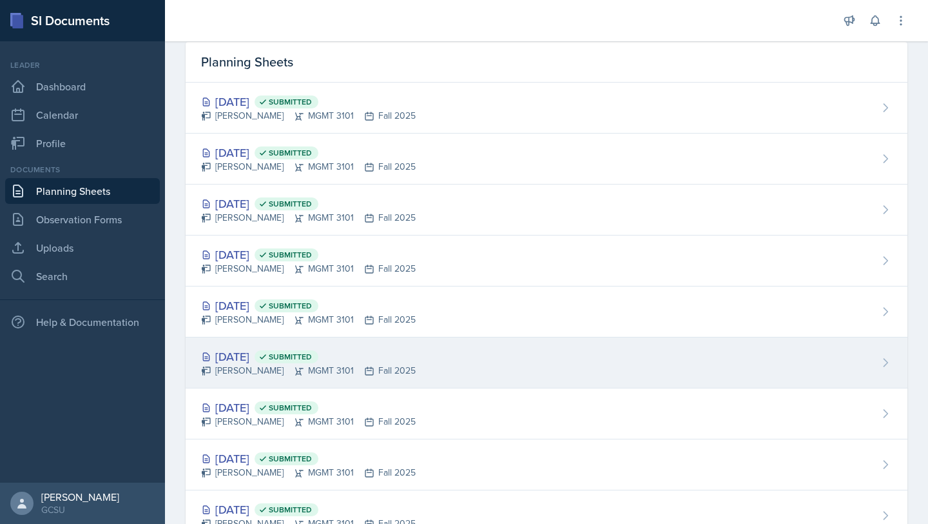
click at [258, 355] on div "[DATE] Submitted" at bounding box center [308, 356] width 215 height 17
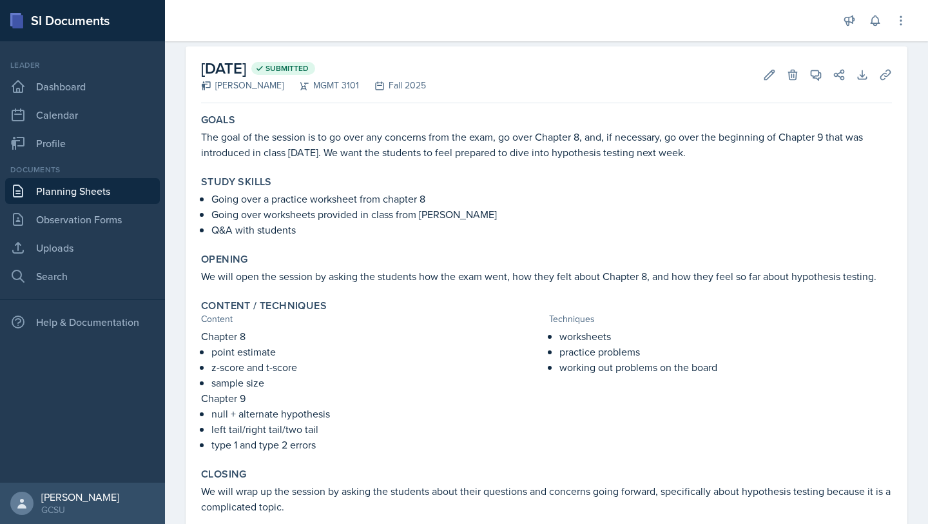
scroll to position [128, 0]
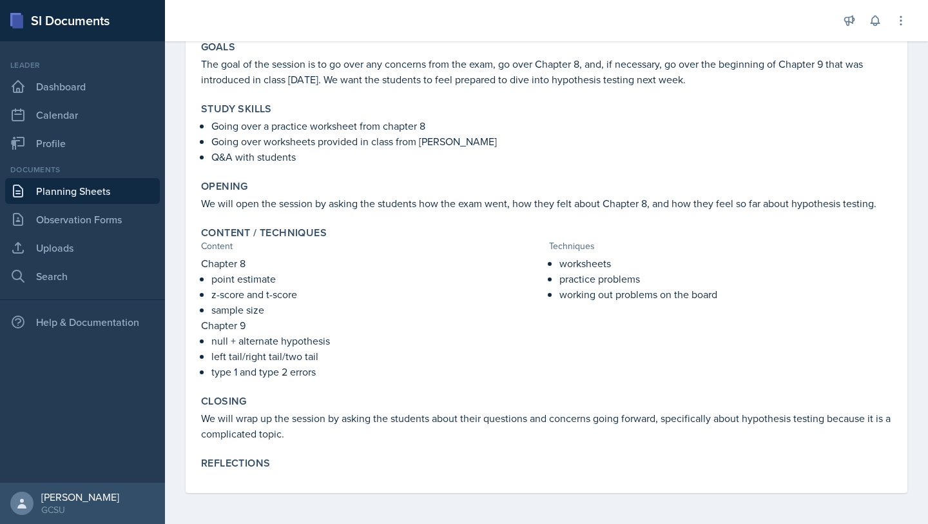
click at [81, 195] on link "Planning Sheets" at bounding box center [82, 191] width 155 height 26
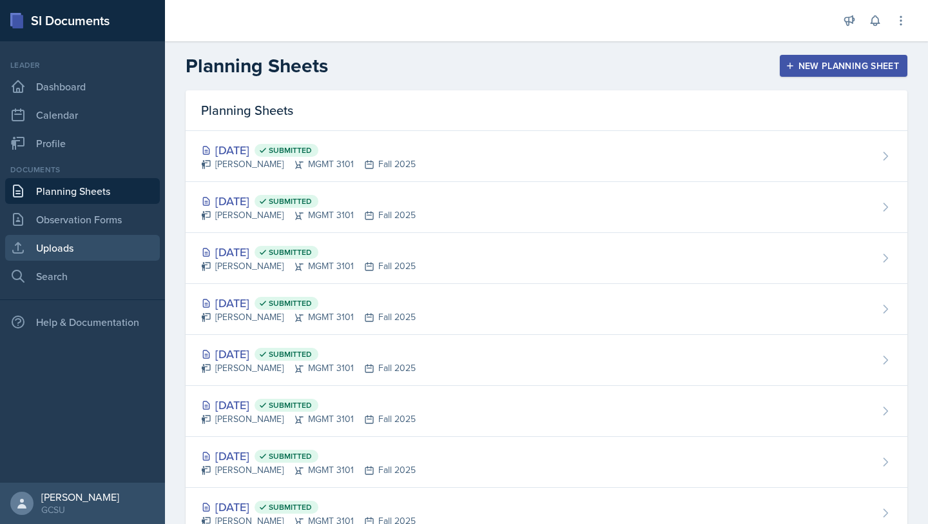
click at [44, 239] on link "Uploads" at bounding box center [82, 248] width 155 height 26
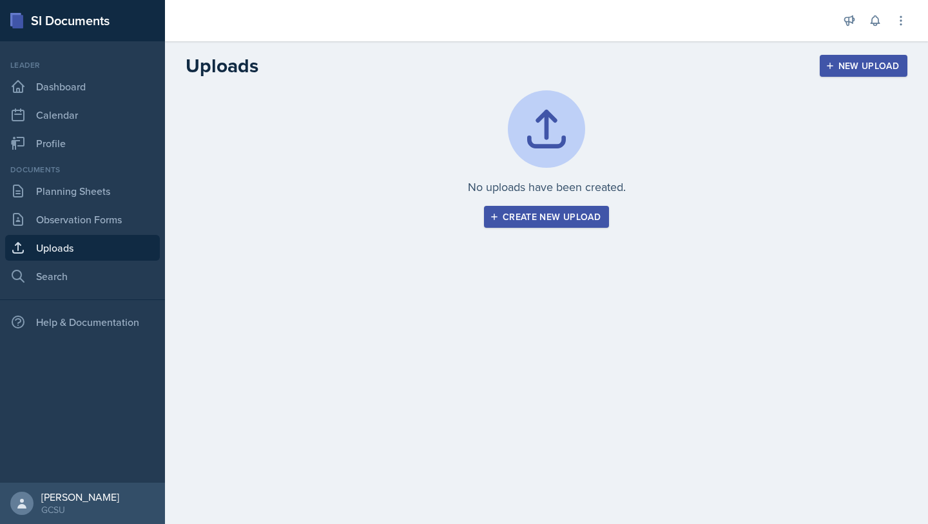
click at [553, 222] on div "Create new upload" at bounding box center [547, 216] width 108 height 10
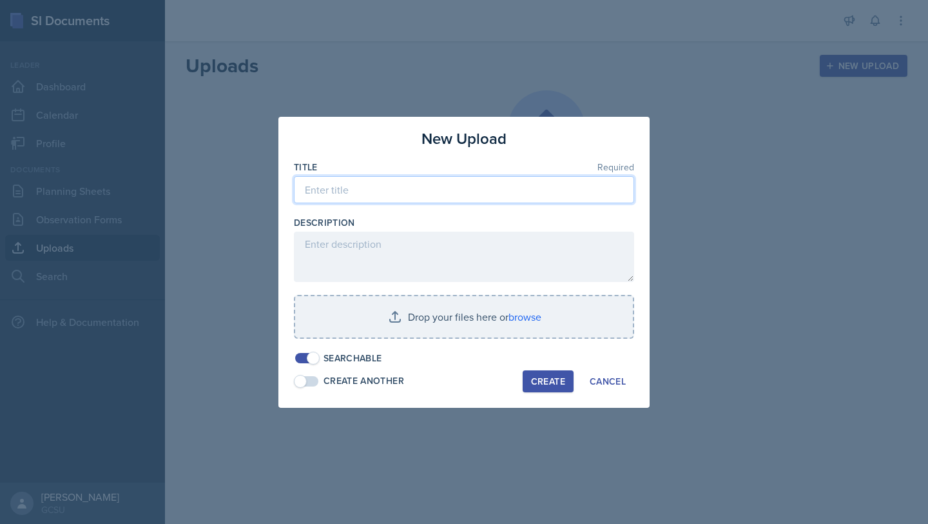
click at [472, 198] on input at bounding box center [464, 189] width 340 height 27
type input "Practice Exam 1 - Student Copy"
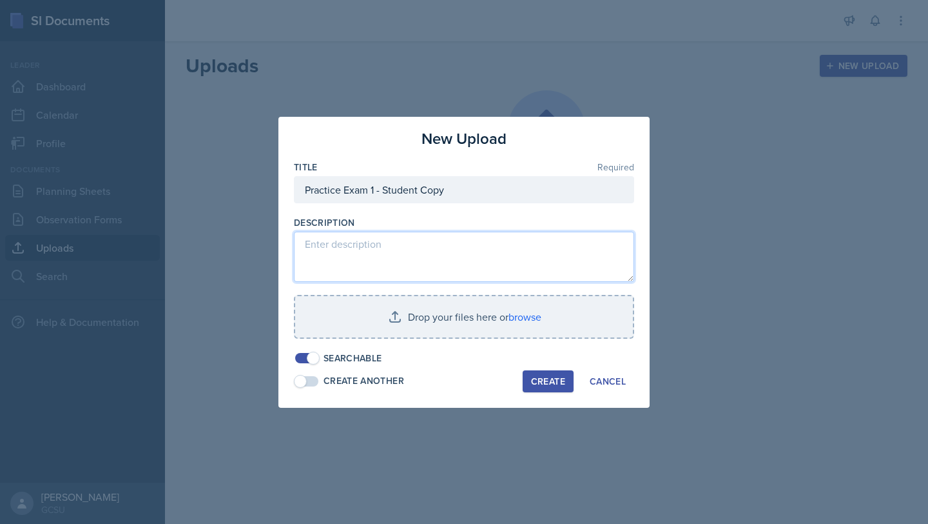
click at [440, 266] on textarea at bounding box center [464, 256] width 340 height 50
type textarea "[PERSON_NAME] BSTAT Exam 1 Practice - Student Copy"
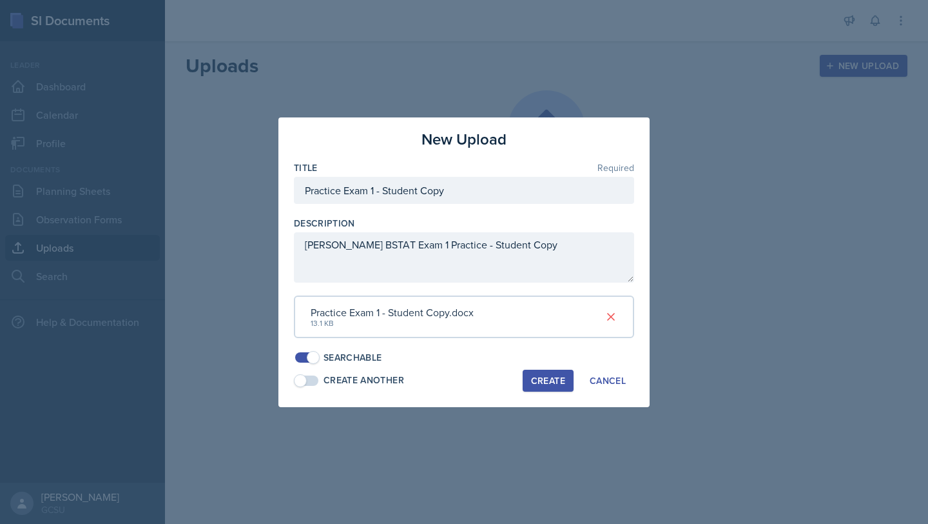
click at [531, 382] on div "Create" at bounding box center [548, 380] width 34 height 10
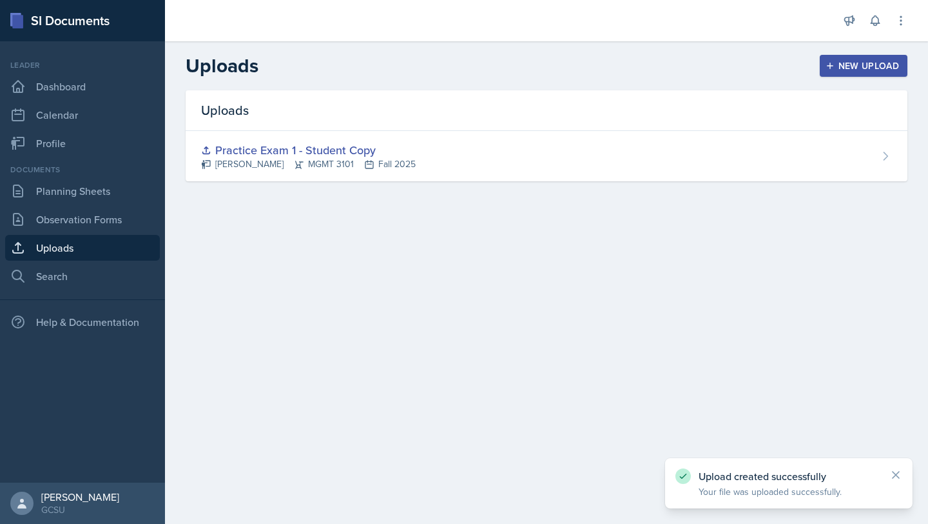
click at [838, 55] on button "New Upload" at bounding box center [864, 66] width 88 height 22
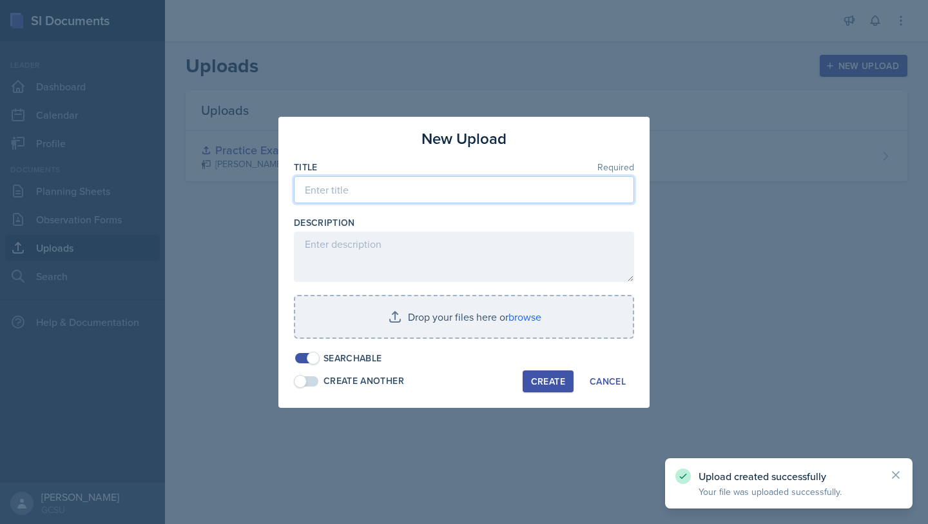
click at [374, 197] on input at bounding box center [464, 189] width 340 height 27
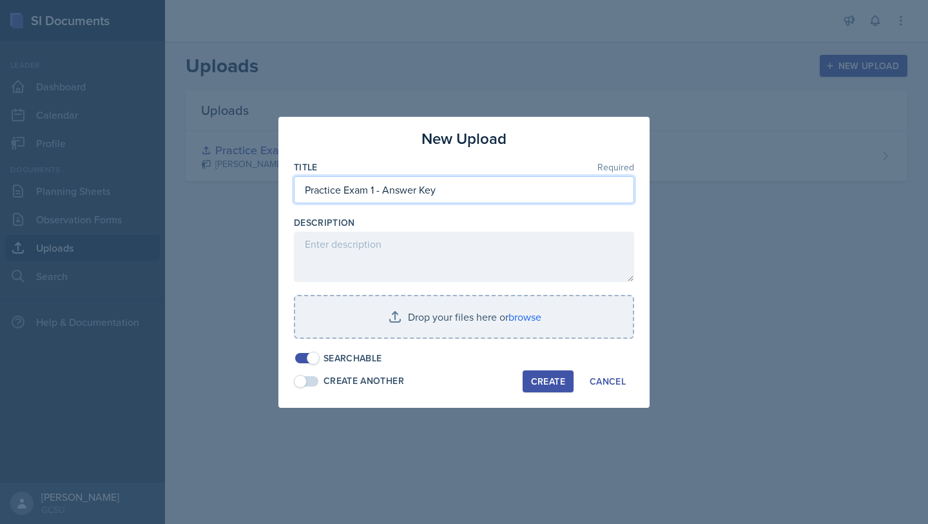
type input "Practice Exam 1 - Answer Key"
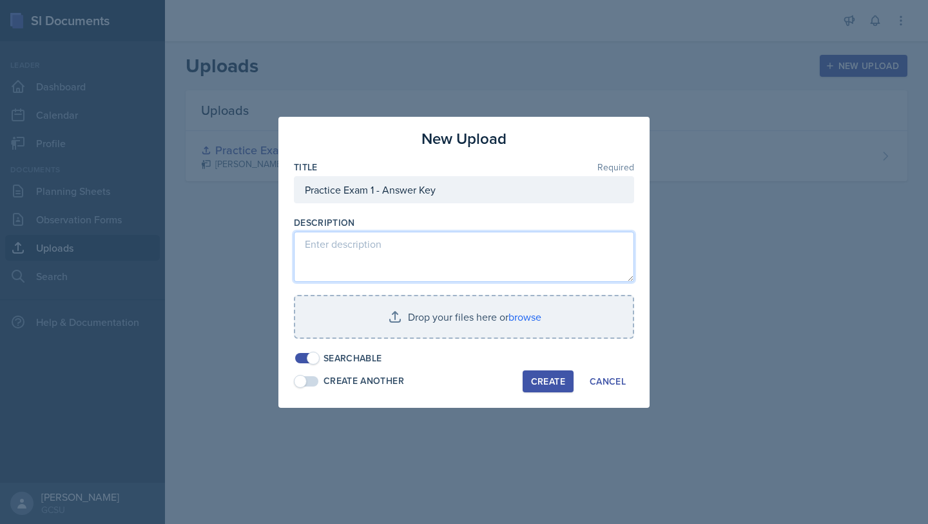
click at [416, 251] on textarea at bounding box center [464, 256] width 340 height 50
type textarea "[PERSON_NAME] BSTAT Exam 1 Practice - Answer Key"
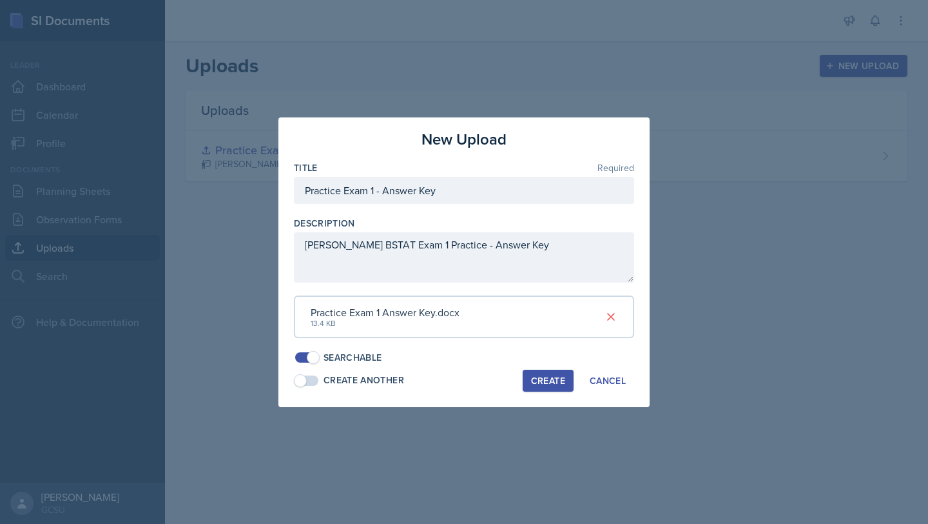
click at [559, 389] on button "Create" at bounding box center [548, 380] width 51 height 22
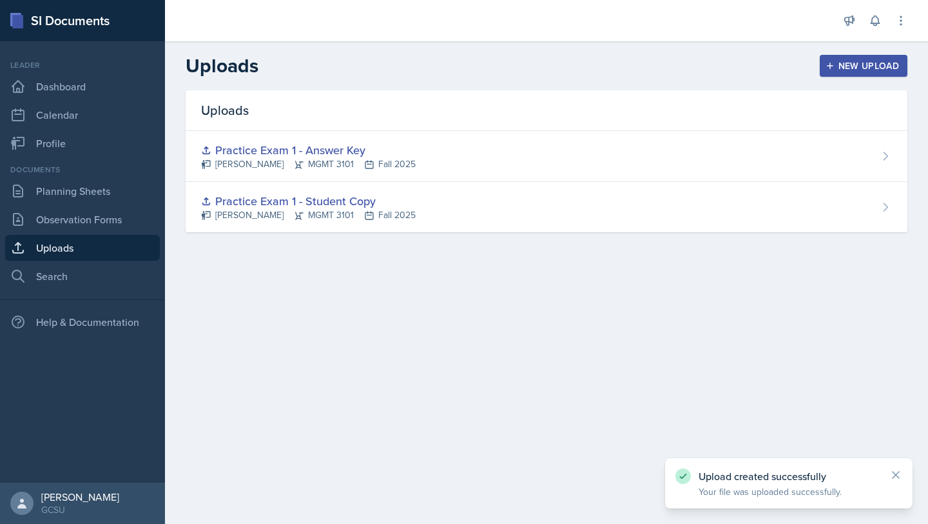
click at [837, 72] on button "New Upload" at bounding box center [864, 66] width 88 height 22
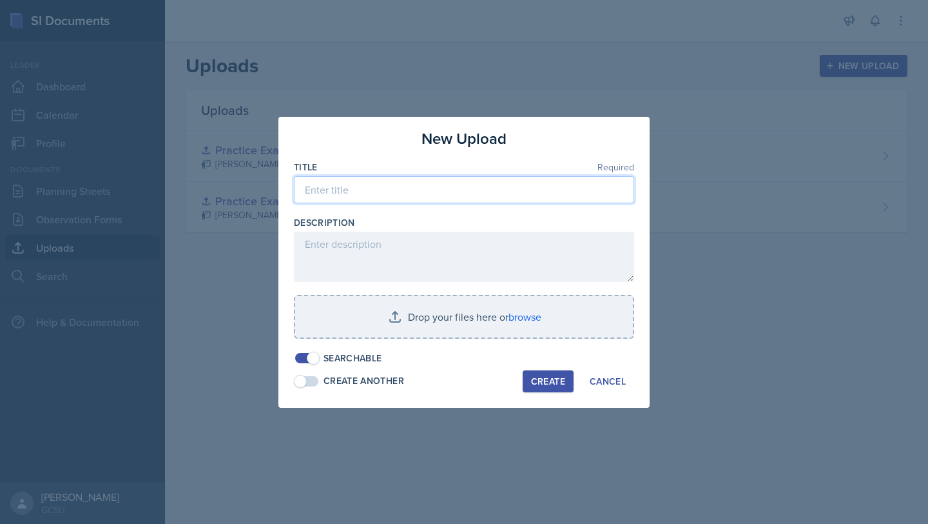
click at [400, 188] on input at bounding box center [464, 189] width 340 height 27
type input "Practice Exam 2 - Student Copy"
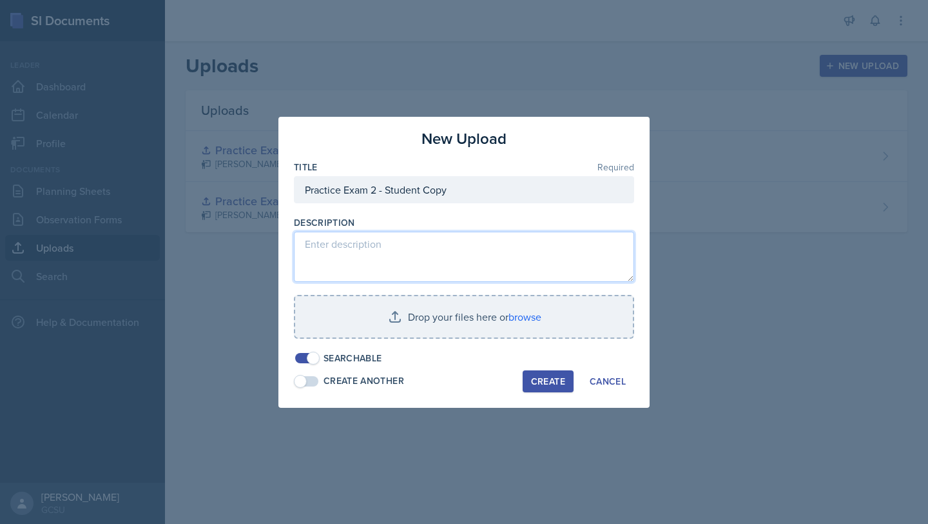
click at [381, 240] on textarea at bounding box center [464, 256] width 340 height 50
type textarea "[PERSON_NAME] BSTAT Practice Exam 2 - Student Copy"
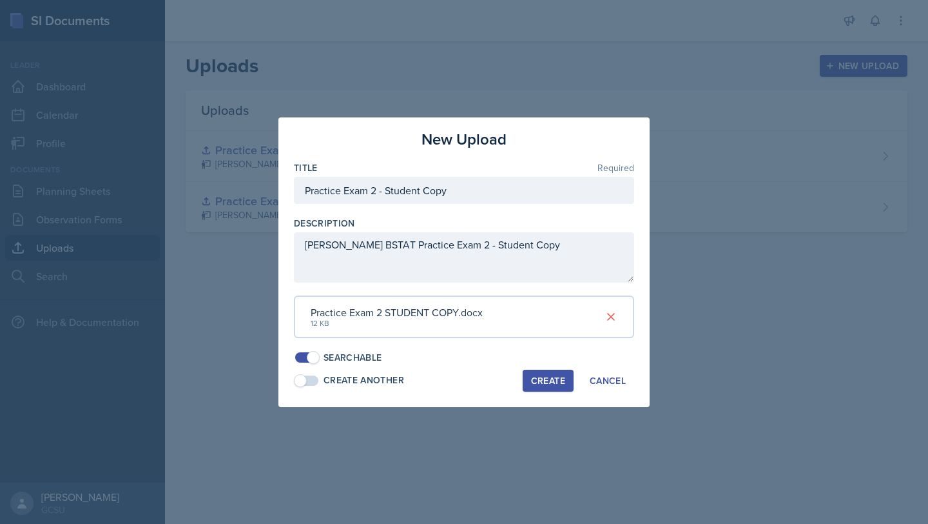
click at [554, 386] on button "Create" at bounding box center [548, 380] width 51 height 22
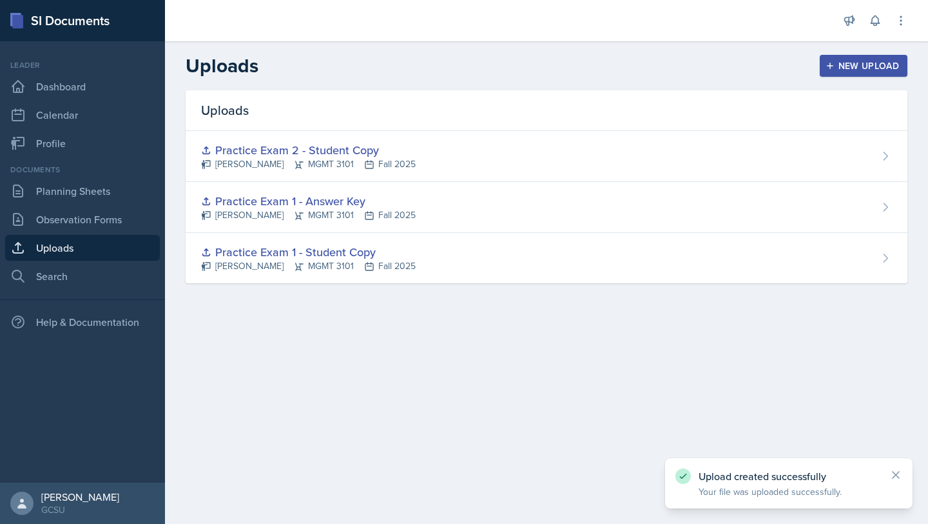
click at [842, 71] on div "New Upload" at bounding box center [864, 66] width 72 height 10
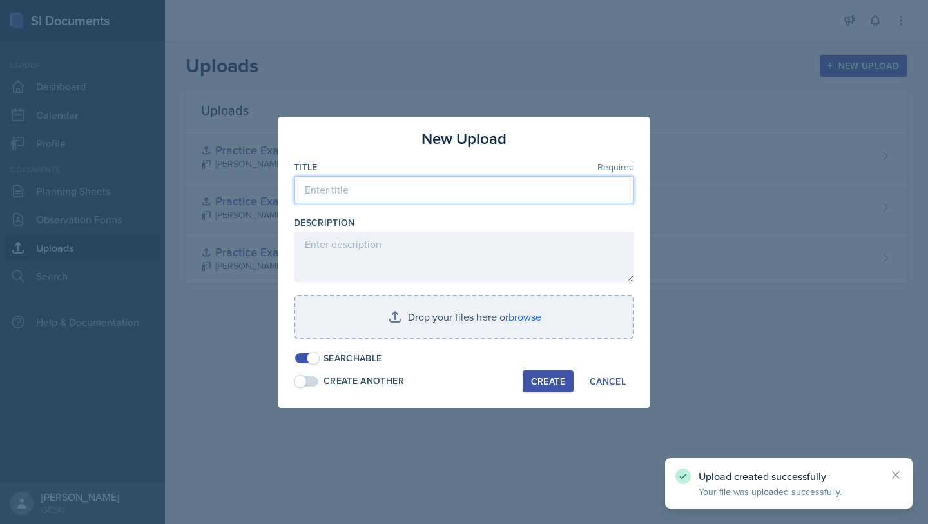
click at [430, 193] on input at bounding box center [464, 189] width 340 height 27
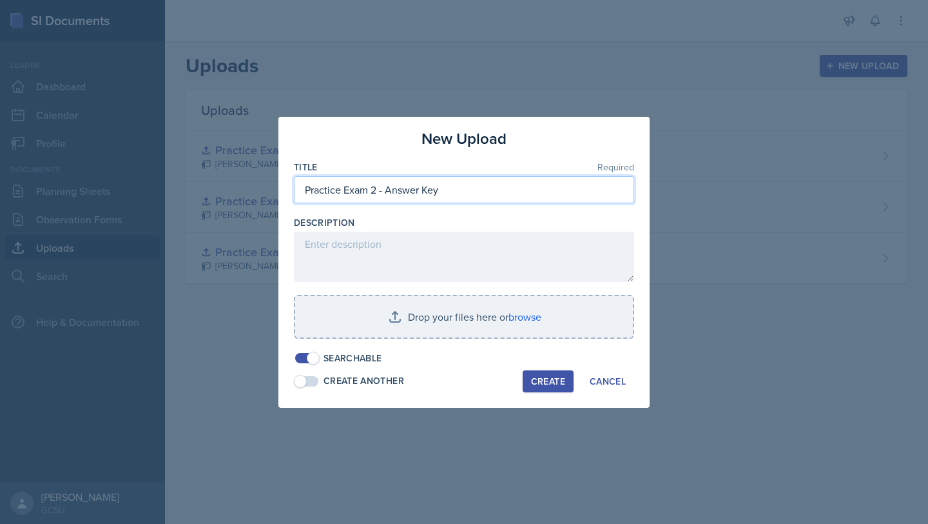
type input "Practice Exam 2 - Answer Key"
click at [414, 286] on div "Title Required Practice Exam 2 - Answer Key Description Drop your files here or…" at bounding box center [464, 263] width 340 height 204
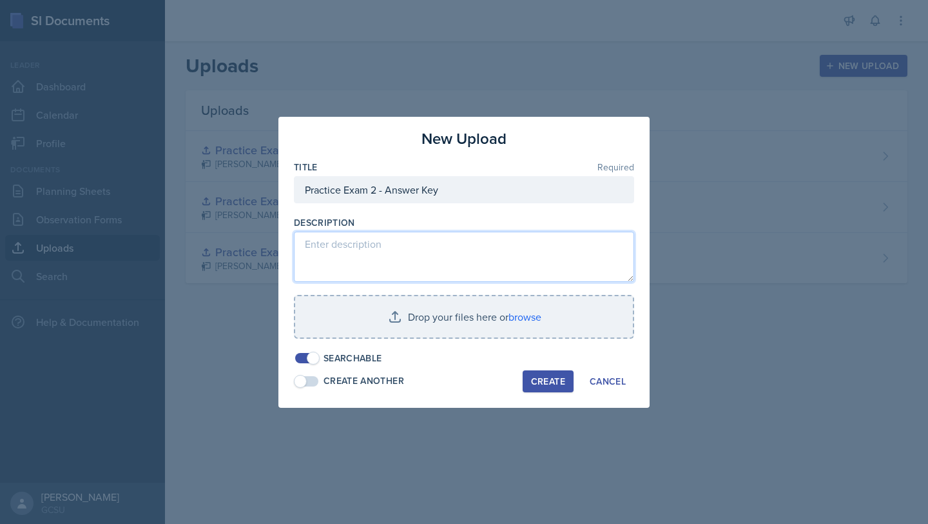
click at [414, 266] on textarea at bounding box center [464, 256] width 340 height 50
type textarea "[PERSON_NAME] BSTAT Practice Exam 2 - Answer Key"
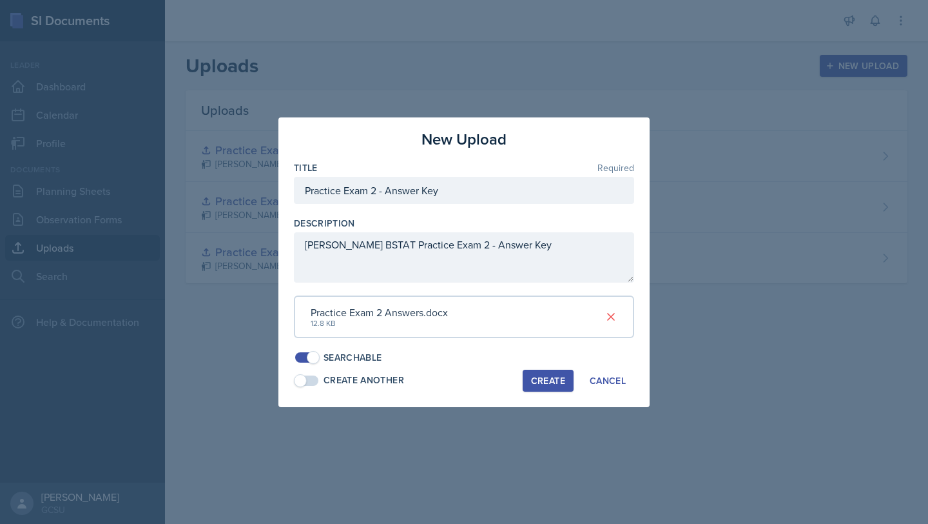
click at [557, 391] on div "New Upload Title Required Practice Exam 2 - Answer Key Description [PERSON_NAME…" at bounding box center [464, 261] width 371 height 289
click at [549, 385] on div "Create" at bounding box center [548, 380] width 34 height 10
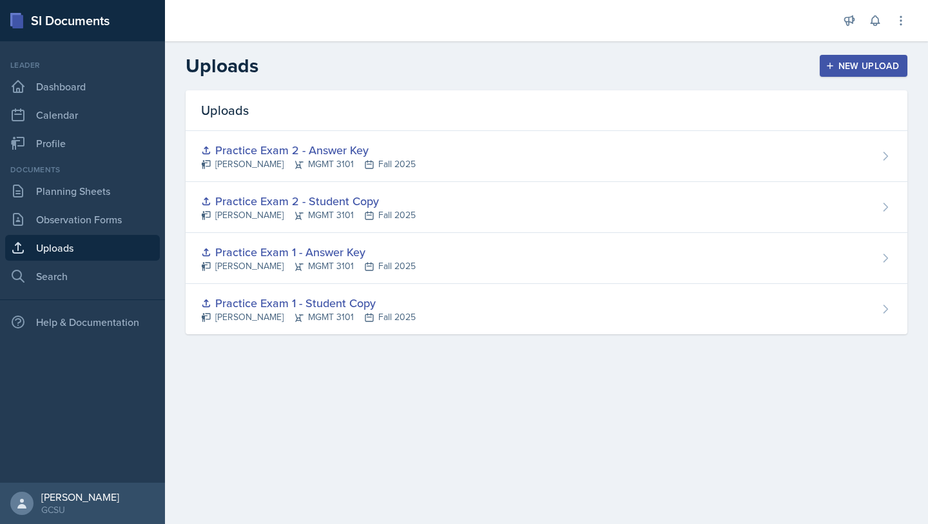
click at [867, 64] on div "New Upload" at bounding box center [864, 66] width 72 height 10
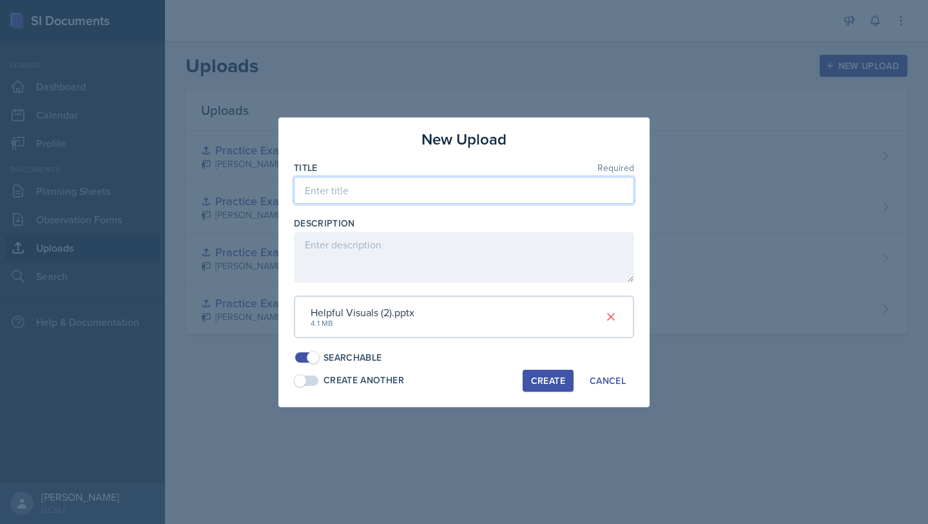
click at [360, 196] on input at bounding box center [464, 190] width 340 height 27
type input "Helpful Visuals for Exam 1"
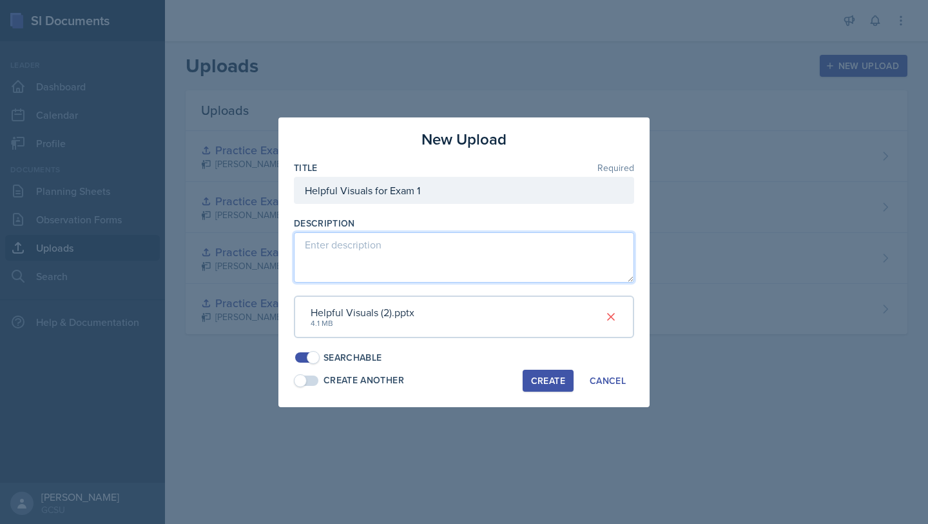
click at [394, 260] on textarea at bounding box center [464, 257] width 340 height 50
type textarea "Some helpful visuals for visual learners, focused on conceptual ideas from exam…"
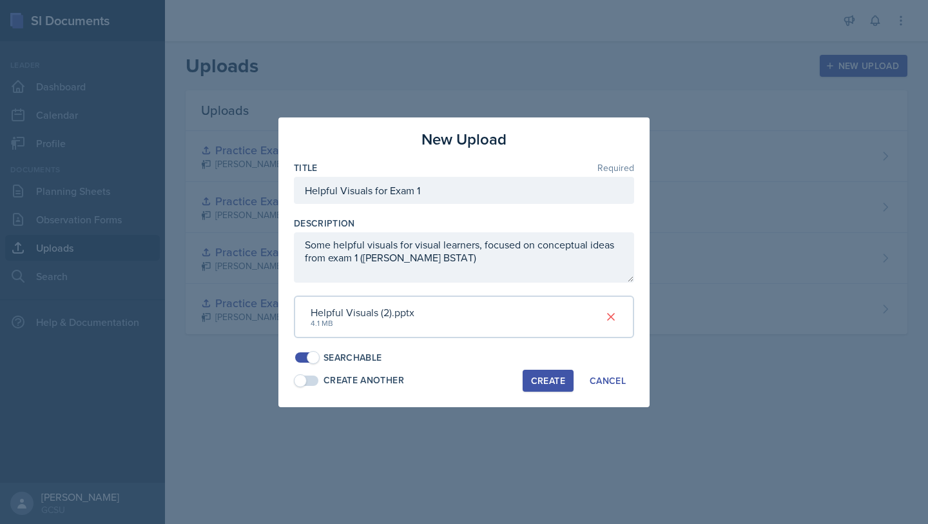
click at [546, 368] on div "New Upload Title Required Helpful Visuals for Exam 1 Description Some helpful v…" at bounding box center [464, 261] width 371 height 289
click at [545, 384] on div "Create" at bounding box center [548, 380] width 34 height 10
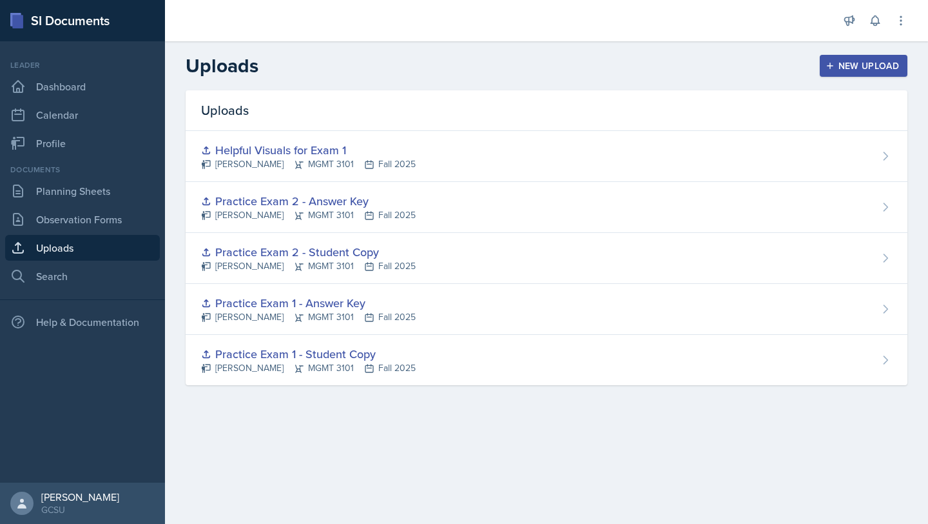
click at [854, 61] on div "New Upload" at bounding box center [864, 66] width 72 height 10
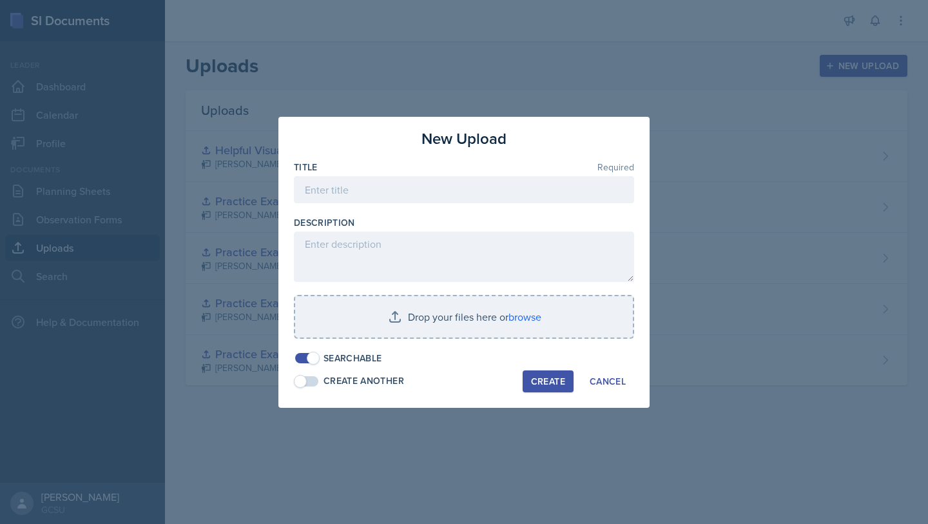
click at [398, 172] on div "Title Required" at bounding box center [464, 167] width 340 height 13
click at [397, 179] on input at bounding box center [464, 189] width 340 height 27
type input "Chapter 8 Practice Worksheet"
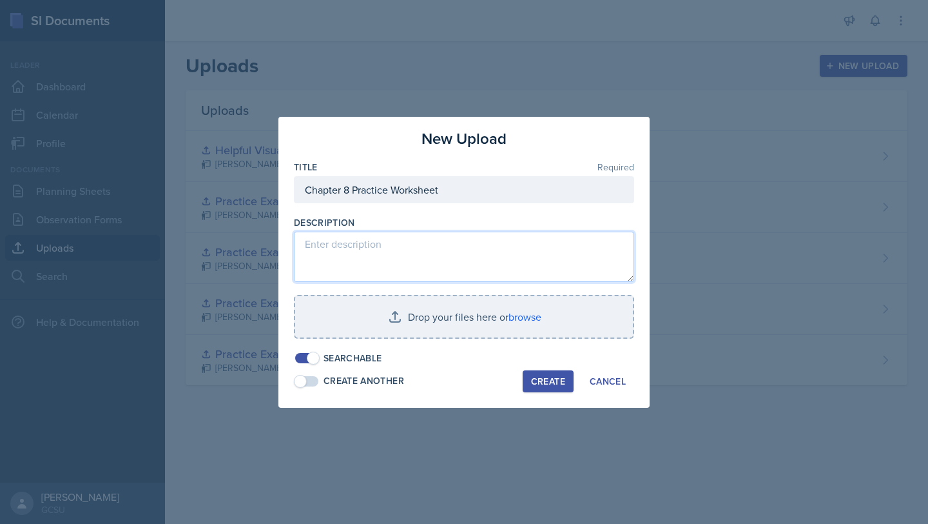
click at [406, 253] on textarea at bounding box center [464, 256] width 340 height 50
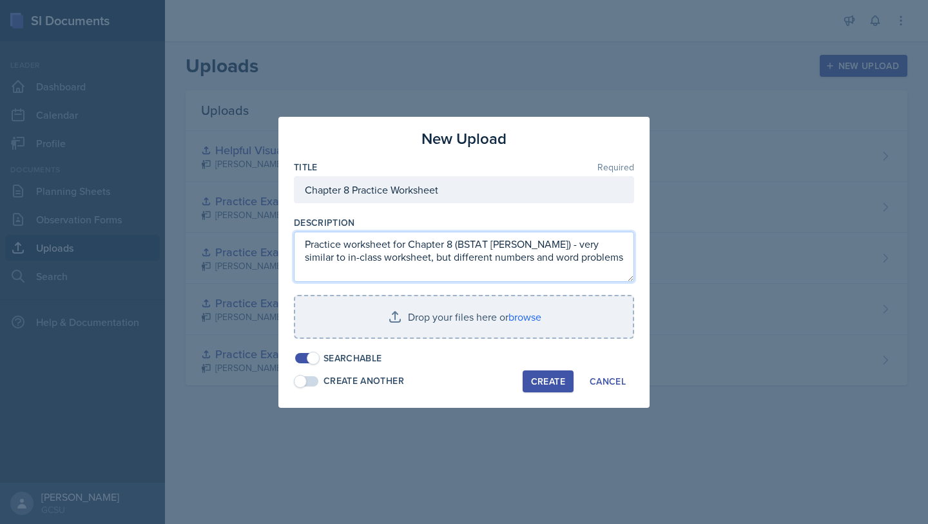
type textarea "Practice worksheet for Chapter 8 (BSTAT [PERSON_NAME]) - very similar to in-cla…"
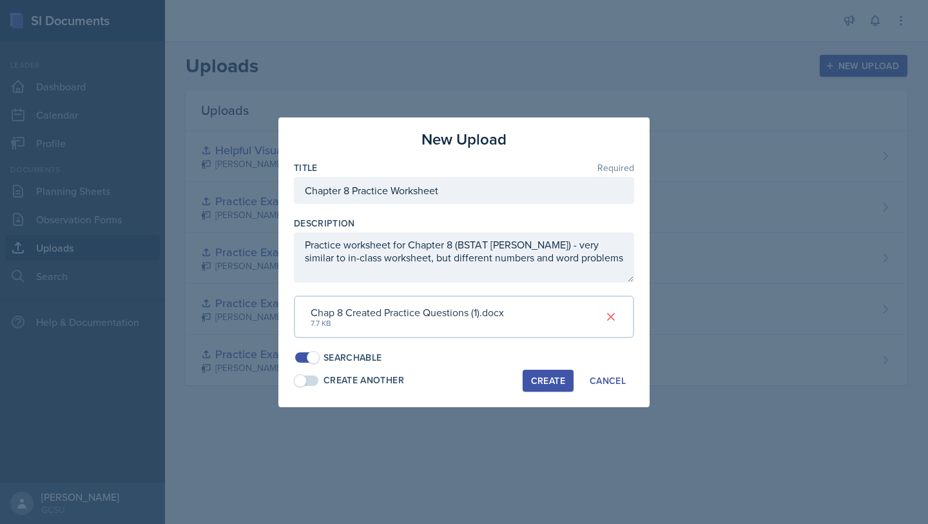
click at [551, 391] on button "Create" at bounding box center [548, 380] width 51 height 22
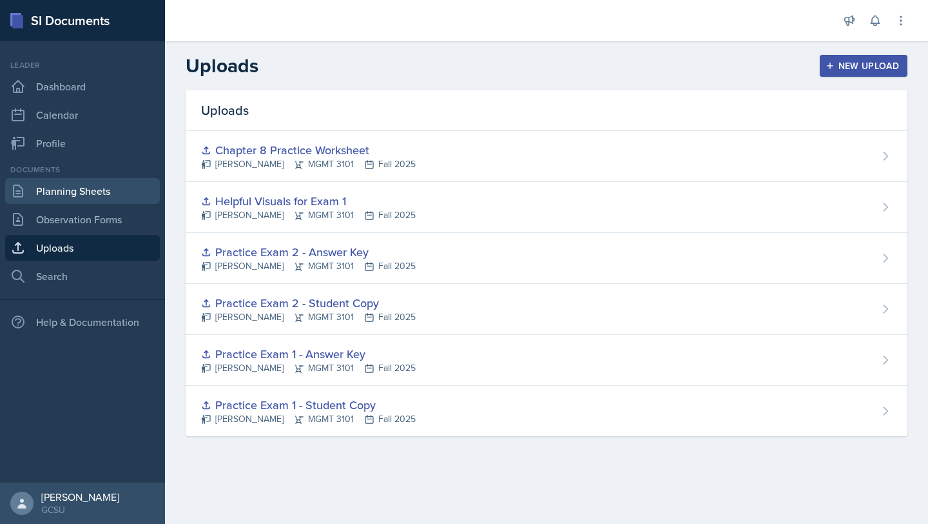
click at [77, 186] on link "Planning Sheets" at bounding box center [82, 191] width 155 height 26
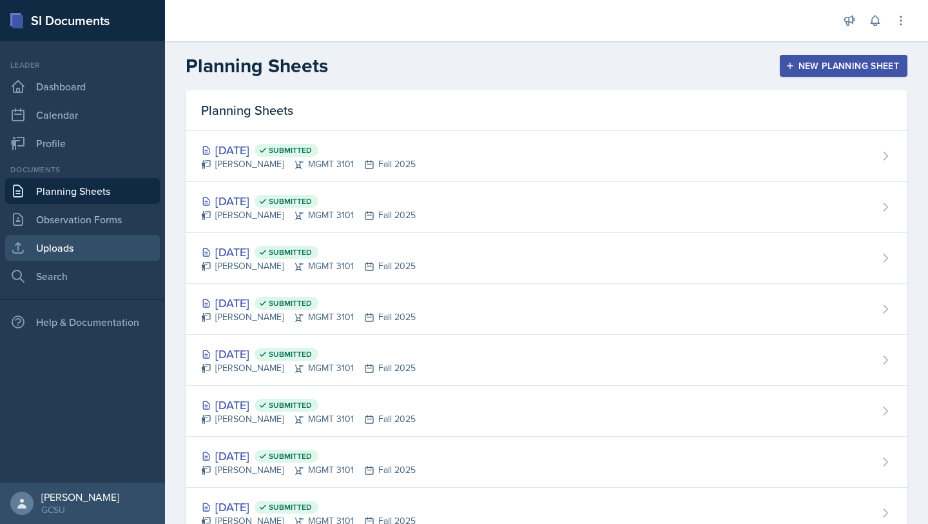
click at [74, 240] on link "Uploads" at bounding box center [82, 248] width 155 height 26
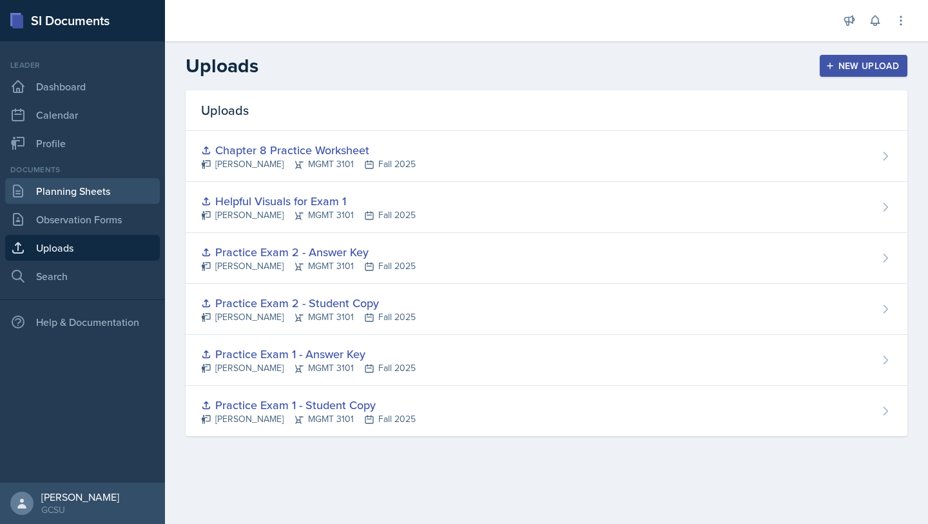
click at [63, 181] on link "Planning Sheets" at bounding box center [82, 191] width 155 height 26
